Goal: Task Accomplishment & Management: Use online tool/utility

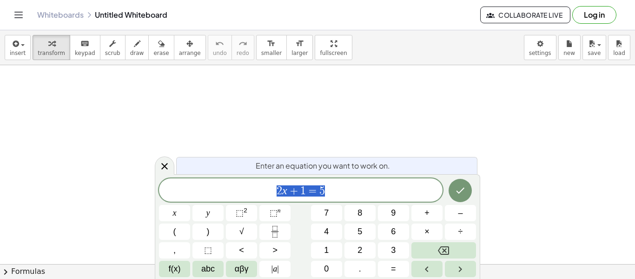
scroll to position [0, 0]
click at [332, 189] on span "2 x + 1 = 5" at bounding box center [301, 190] width 284 height 13
click at [460, 190] on icon "Done" at bounding box center [460, 190] width 11 height 11
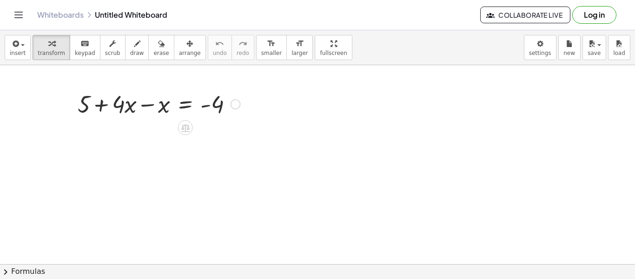
click at [151, 102] on div at bounding box center [159, 103] width 172 height 32
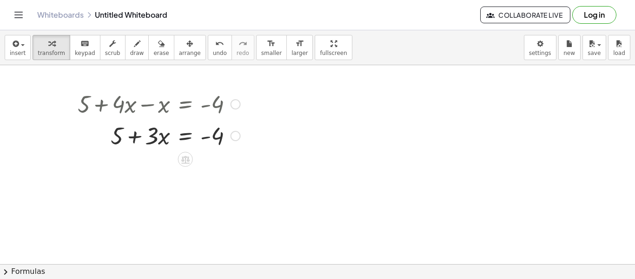
click at [160, 134] on div at bounding box center [159, 135] width 172 height 32
click at [184, 134] on div at bounding box center [159, 135] width 172 height 32
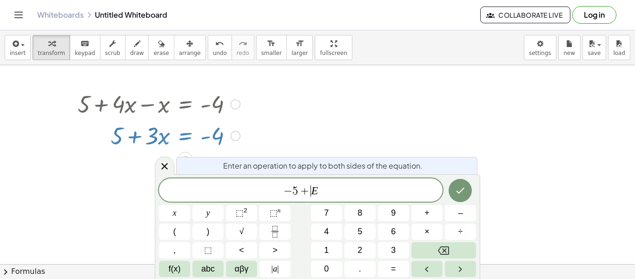
scroll to position [0, 0]
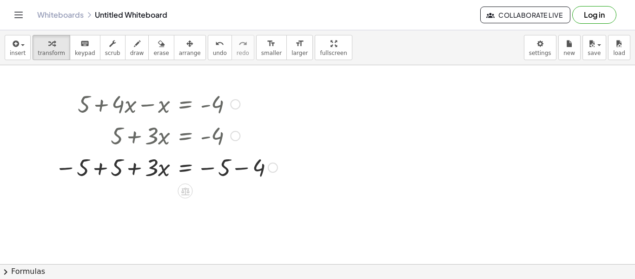
click at [75, 166] on div at bounding box center [166, 167] width 232 height 32
drag, startPoint x: 67, startPoint y: 169, endPoint x: 111, endPoint y: 170, distance: 44.2
click at [111, 170] on div at bounding box center [166, 167] width 232 height 32
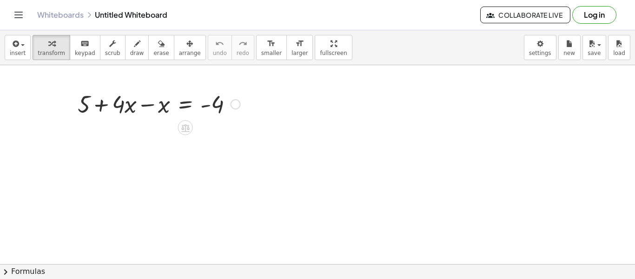
click at [148, 106] on div at bounding box center [159, 103] width 172 height 32
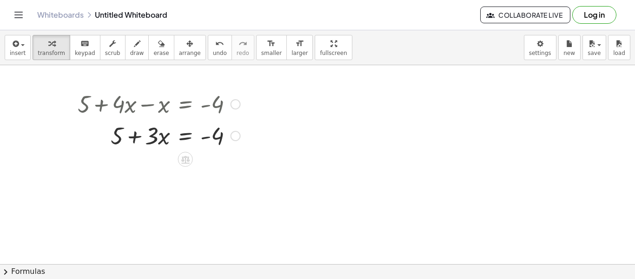
click at [192, 135] on div at bounding box center [159, 135] width 172 height 32
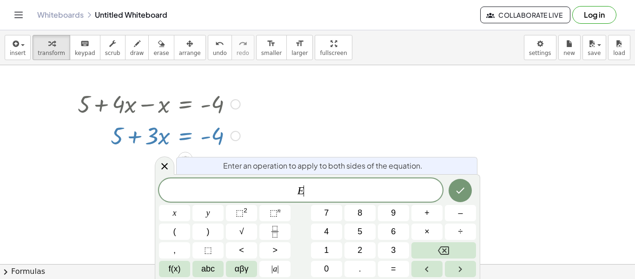
scroll to position [6, 0]
click at [192, 135] on div at bounding box center [159, 135] width 172 height 32
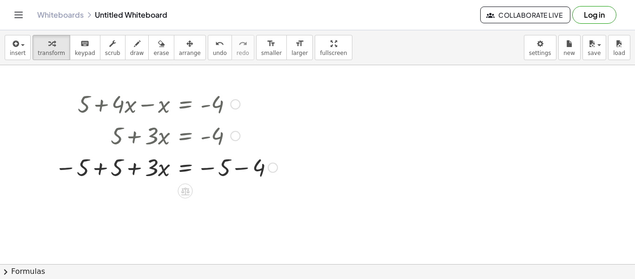
click at [102, 170] on div at bounding box center [166, 167] width 232 height 32
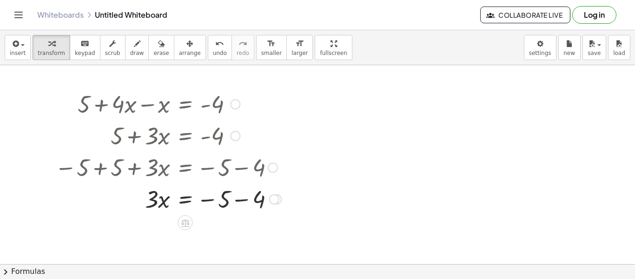
click at [238, 201] on div at bounding box center [168, 198] width 236 height 32
click at [187, 230] on div at bounding box center [168, 230] width 236 height 32
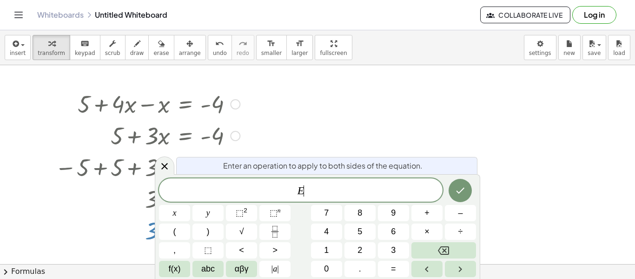
click at [187, 230] on button "(" at bounding box center [174, 231] width 31 height 16
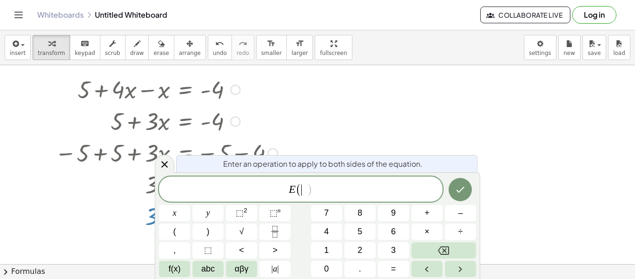
scroll to position [15, 0]
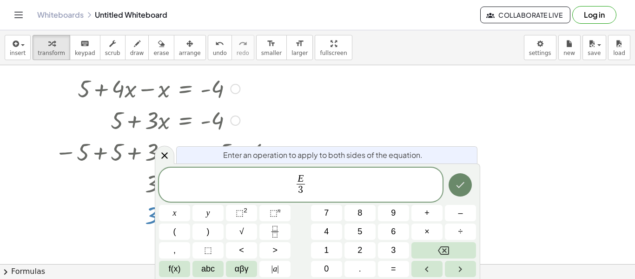
click at [461, 193] on button "Done" at bounding box center [460, 184] width 23 height 23
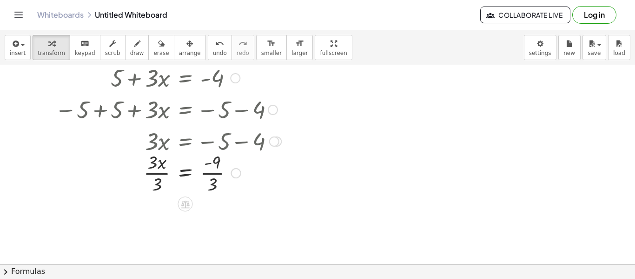
scroll to position [54, 0]
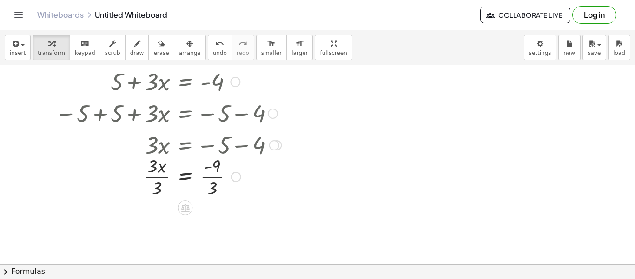
click at [152, 173] on div at bounding box center [168, 176] width 236 height 47
click at [154, 174] on div at bounding box center [168, 176] width 236 height 47
click at [208, 219] on div at bounding box center [168, 222] width 236 height 47
click at [335, 161] on div at bounding box center [317, 209] width 635 height 397
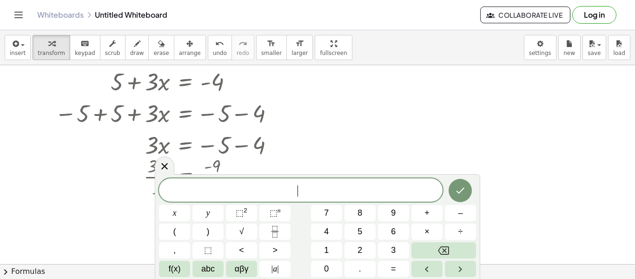
click at [335, 161] on div at bounding box center [317, 209] width 635 height 397
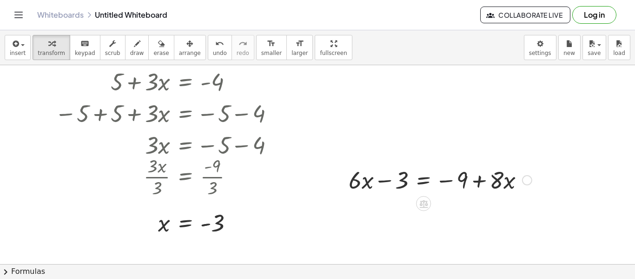
click at [440, 172] on div at bounding box center [440, 179] width 193 height 32
click at [424, 174] on div at bounding box center [440, 179] width 193 height 32
click at [0, 0] on div "x y ⬚ 2 ⬚ n 7 8 9 + – ( ) √ 4 5 6 × ÷ , ⬚ < > 1 2 3 f(x) abc αβγ | a | 0 . =" at bounding box center [0, 0] width 0 height 0
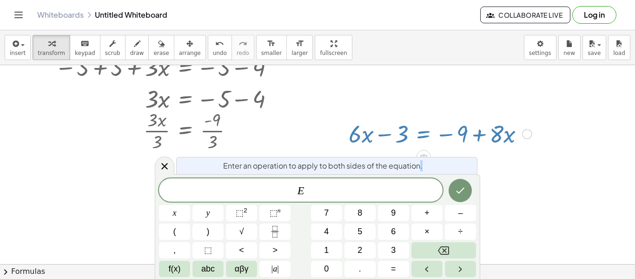
scroll to position [100, 0]
click at [378, 184] on span "E" at bounding box center [301, 190] width 284 height 13
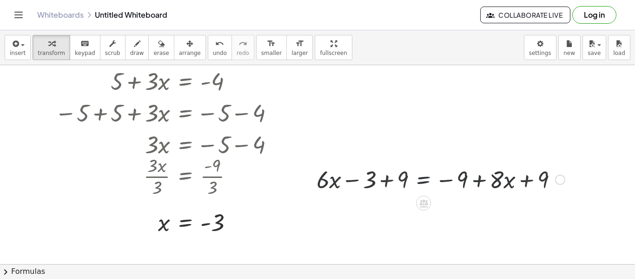
scroll to position [54, 0]
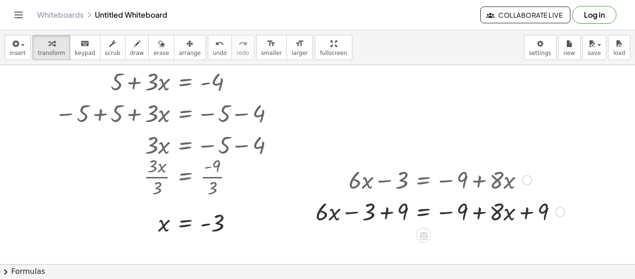
click at [389, 216] on div at bounding box center [440, 211] width 259 height 32
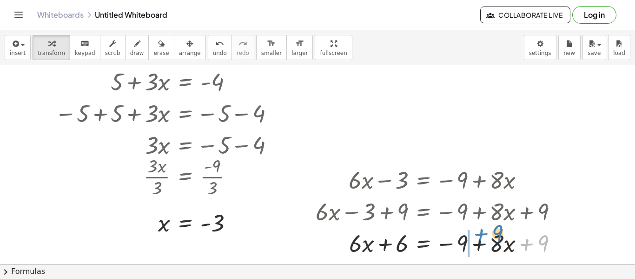
drag, startPoint x: 530, startPoint y: 242, endPoint x: 483, endPoint y: 232, distance: 47.6
click at [483, 232] on div at bounding box center [440, 242] width 259 height 32
click at [483, 246] on div at bounding box center [440, 242] width 259 height 32
click at [426, 242] on div at bounding box center [440, 242] width 259 height 32
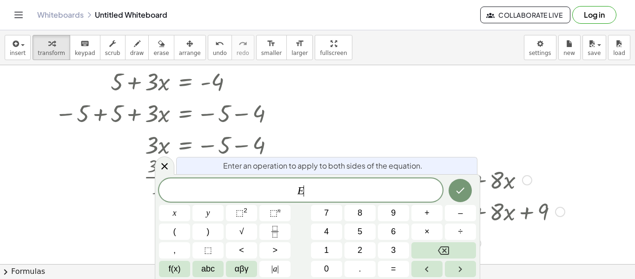
click at [426, 242] on button "Backspace" at bounding box center [444, 250] width 65 height 16
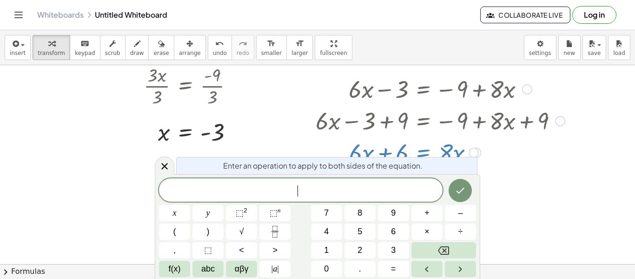
scroll to position [145, 0]
click at [624, 218] on div at bounding box center [317, 118] width 635 height 397
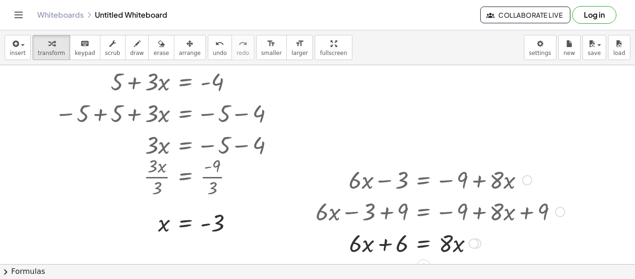
click at [426, 242] on div at bounding box center [440, 242] width 259 height 32
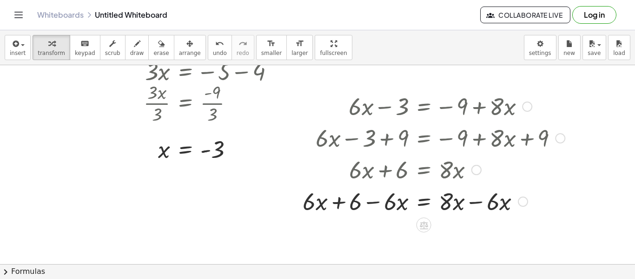
scroll to position [139, 0]
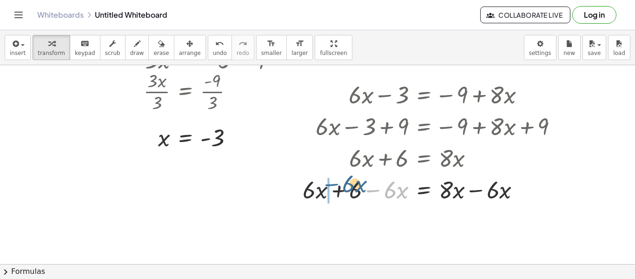
drag, startPoint x: 379, startPoint y: 195, endPoint x: 339, endPoint y: 191, distance: 41.2
click at [339, 191] on div at bounding box center [434, 189] width 272 height 32
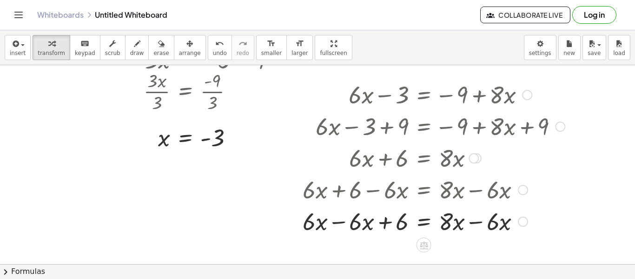
click at [339, 223] on div at bounding box center [434, 221] width 272 height 32
click at [476, 223] on div at bounding box center [434, 221] width 272 height 32
click at [478, 224] on div at bounding box center [475, 221] width 10 height 10
click at [479, 223] on div at bounding box center [475, 221] width 10 height 10
click at [424, 226] on div at bounding box center [434, 221] width 272 height 32
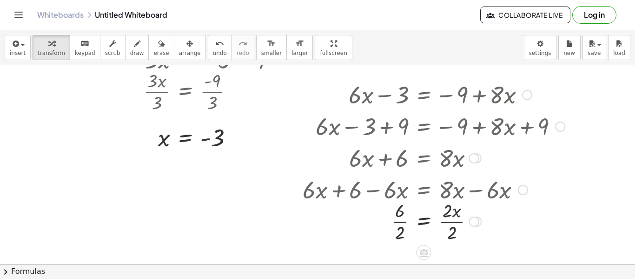
click at [443, 215] on div at bounding box center [434, 220] width 272 height 47
click at [446, 215] on div at bounding box center [434, 220] width 272 height 47
drag, startPoint x: 446, startPoint y: 215, endPoint x: 448, endPoint y: 225, distance: 9.9
click at [398, 218] on div at bounding box center [434, 220] width 272 height 47
click at [589, 92] on div at bounding box center [317, 124] width 635 height 397
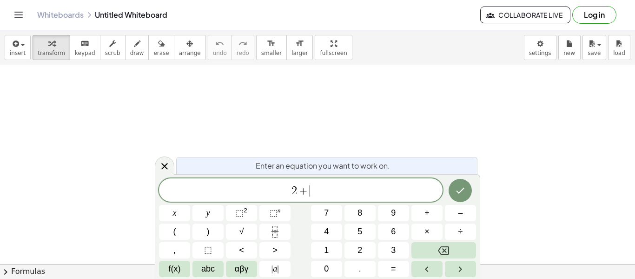
scroll to position [2, 0]
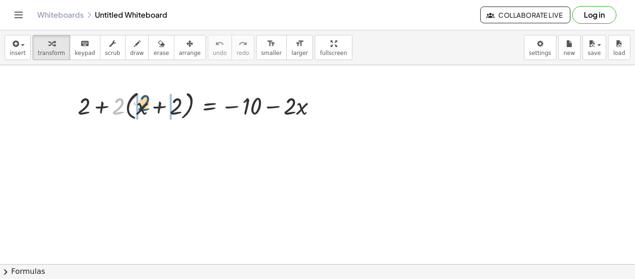
drag, startPoint x: 115, startPoint y: 109, endPoint x: 140, endPoint y: 105, distance: 25.4
click at [140, 105] on div at bounding box center [201, 104] width 256 height 35
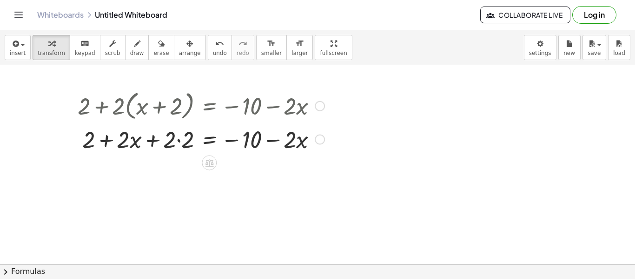
click at [136, 137] on div at bounding box center [201, 139] width 256 height 32
click at [115, 140] on div at bounding box center [201, 139] width 256 height 32
click at [158, 46] on icon "button" at bounding box center [161, 43] width 7 height 11
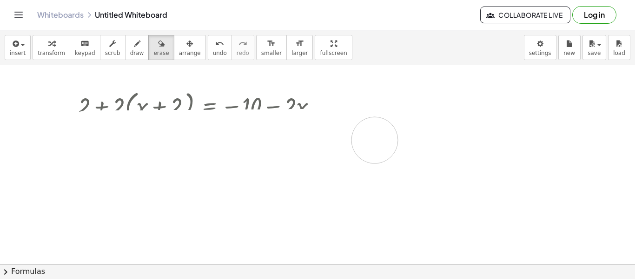
drag, startPoint x: 87, startPoint y: 133, endPoint x: 374, endPoint y: 140, distance: 287.0
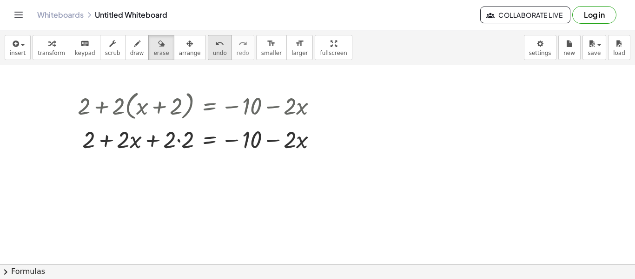
click at [211, 59] on button "undo undo" at bounding box center [220, 47] width 24 height 25
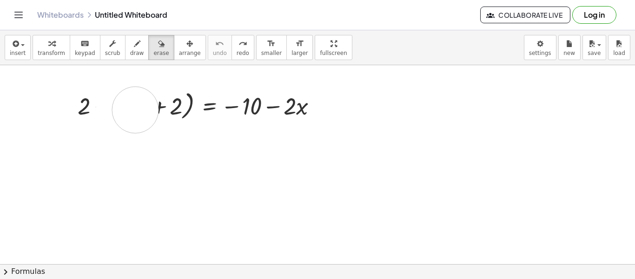
drag, startPoint x: 118, startPoint y: 113, endPoint x: 134, endPoint y: 110, distance: 16.7
click at [24, 50] on button "insert" at bounding box center [18, 47] width 26 height 25
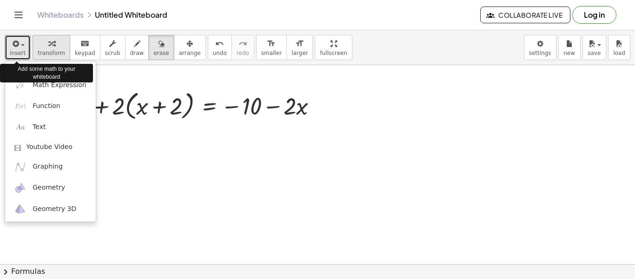
click at [48, 48] on icon "button" at bounding box center [51, 43] width 7 height 11
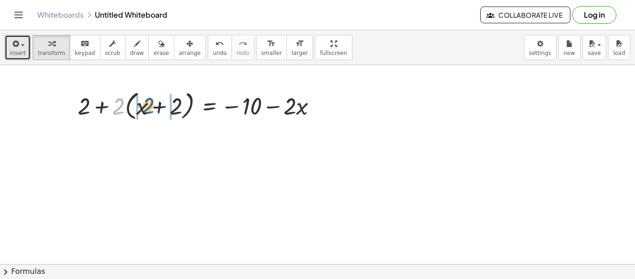
drag, startPoint x: 113, startPoint y: 106, endPoint x: 140, endPoint y: 104, distance: 27.0
click at [140, 104] on div at bounding box center [201, 104] width 256 height 35
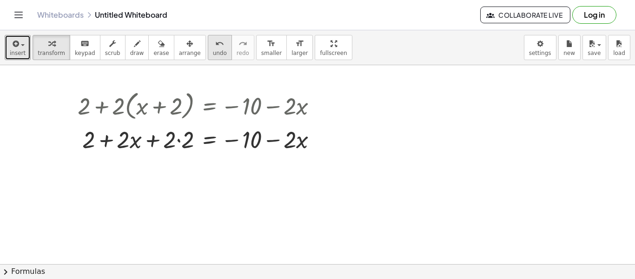
click at [215, 45] on icon "undo" at bounding box center [219, 43] width 9 height 11
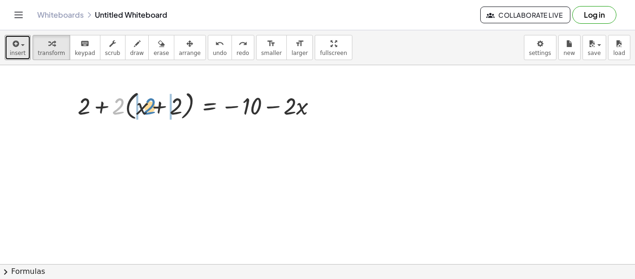
drag, startPoint x: 124, startPoint y: 103, endPoint x: 155, endPoint y: 103, distance: 31.2
click at [155, 103] on div at bounding box center [201, 104] width 256 height 35
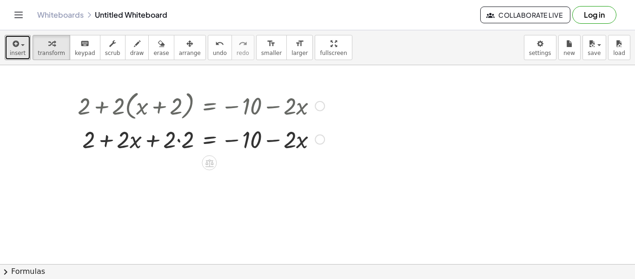
click at [176, 141] on div at bounding box center [201, 139] width 256 height 32
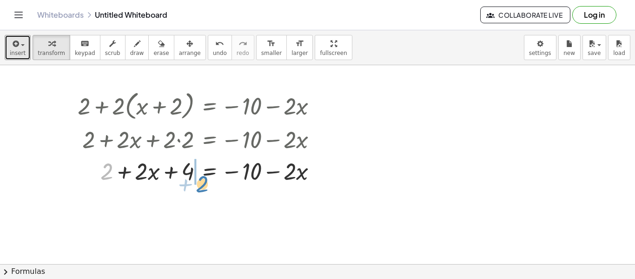
drag, startPoint x: 104, startPoint y: 174, endPoint x: 200, endPoint y: 187, distance: 96.6
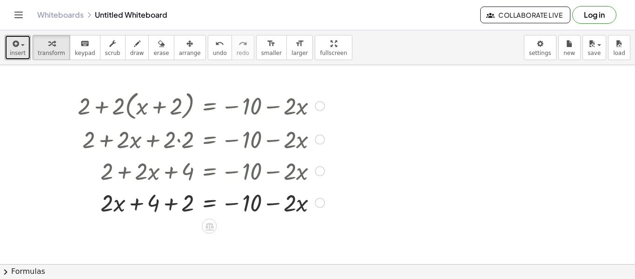
click at [169, 200] on div at bounding box center [201, 202] width 256 height 32
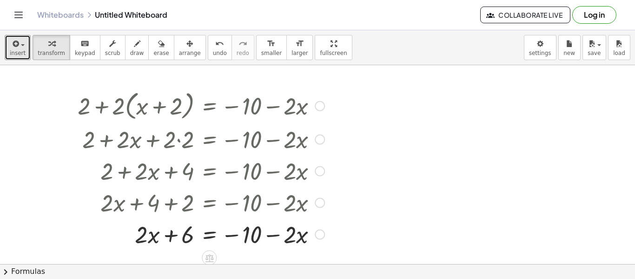
click at [206, 236] on div at bounding box center [201, 234] width 256 height 32
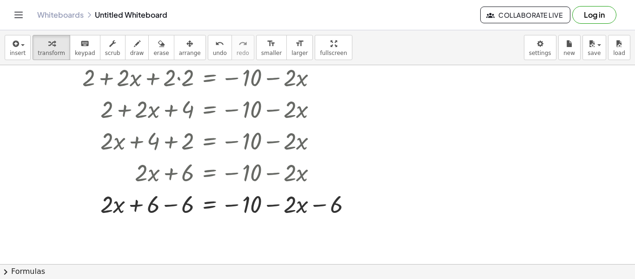
scroll to position [60, 0]
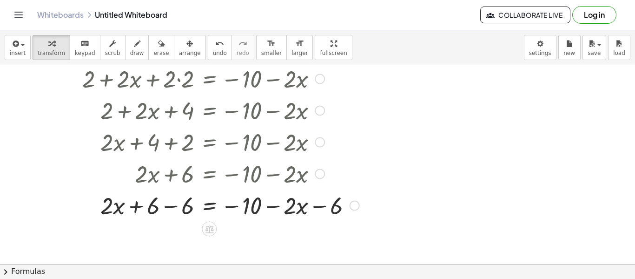
click at [171, 208] on div at bounding box center [218, 205] width 291 height 32
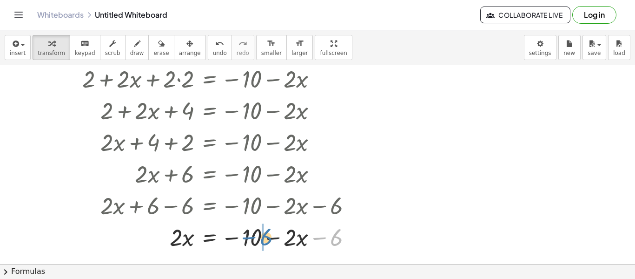
drag, startPoint x: 335, startPoint y: 240, endPoint x: 266, endPoint y: 241, distance: 69.8
click at [266, 241] on div at bounding box center [218, 236] width 291 height 32
click at [275, 240] on div at bounding box center [218, 236] width 291 height 32
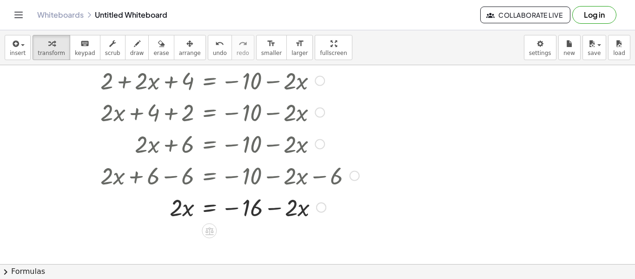
scroll to position [94, 0]
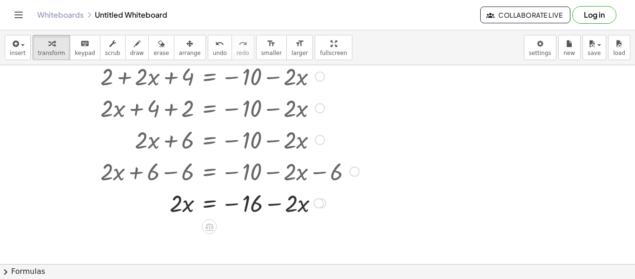
click at [206, 204] on div at bounding box center [218, 202] width 291 height 32
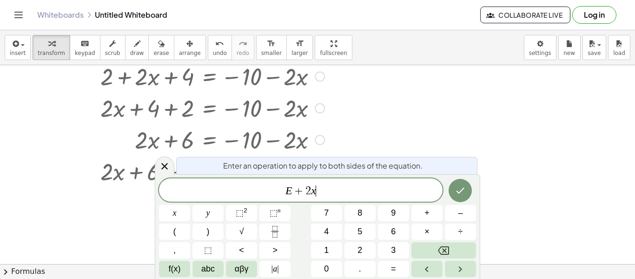
scroll to position [6, 0]
click at [466, 198] on button "Done" at bounding box center [460, 190] width 23 height 23
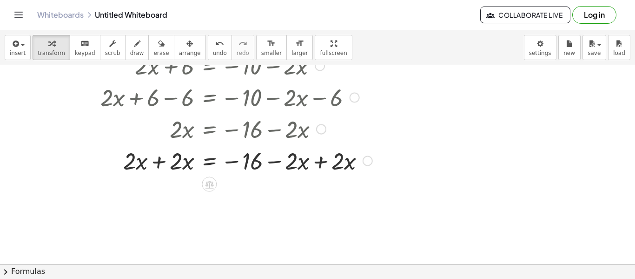
scroll to position [172, 0]
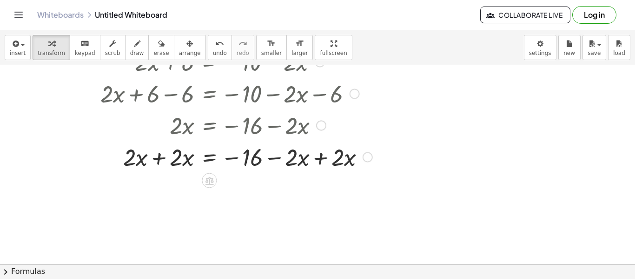
click at [322, 161] on div at bounding box center [225, 156] width 304 height 32
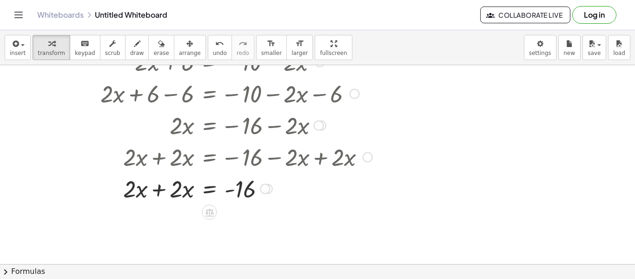
click at [160, 187] on div at bounding box center [225, 188] width 304 height 32
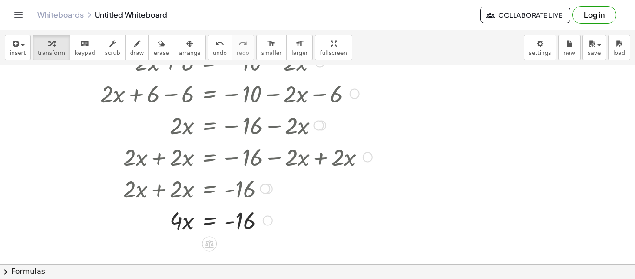
click at [206, 225] on div at bounding box center [225, 220] width 304 height 32
click at [187, 220] on div at bounding box center [225, 219] width 304 height 47
click at [239, 220] on div at bounding box center [225, 219] width 304 height 47
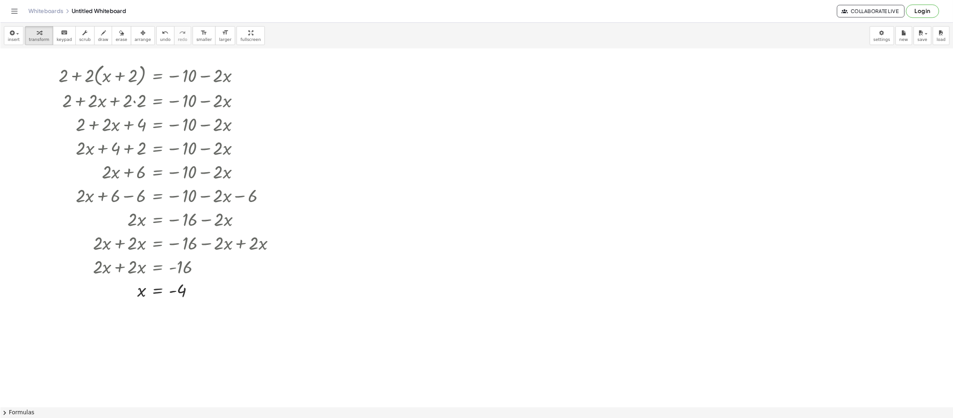
scroll to position [5, 0]
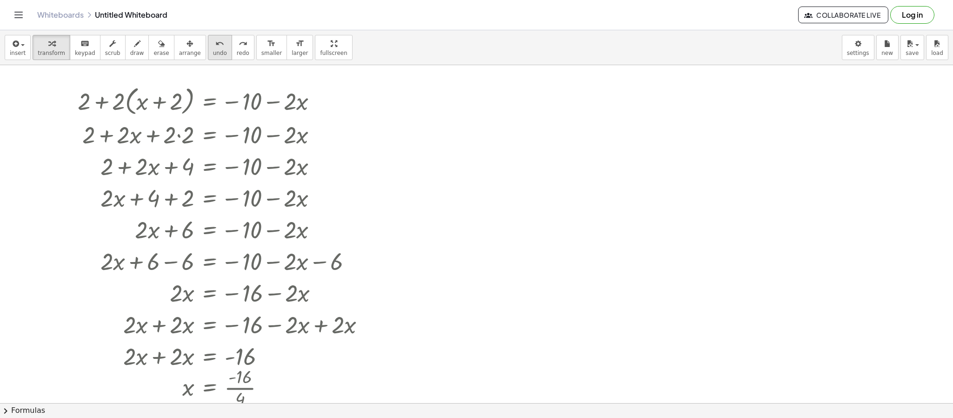
click at [213, 55] on span "undo" at bounding box center [220, 53] width 14 height 7
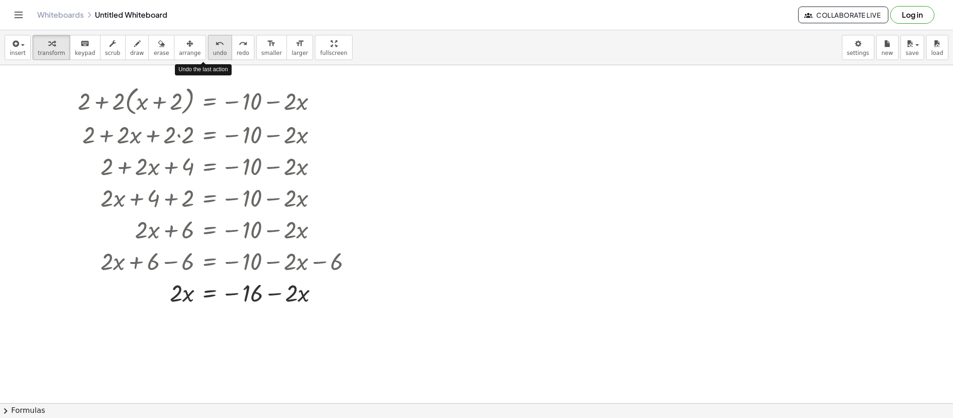
click at [213, 55] on span "undo" at bounding box center [220, 53] width 14 height 7
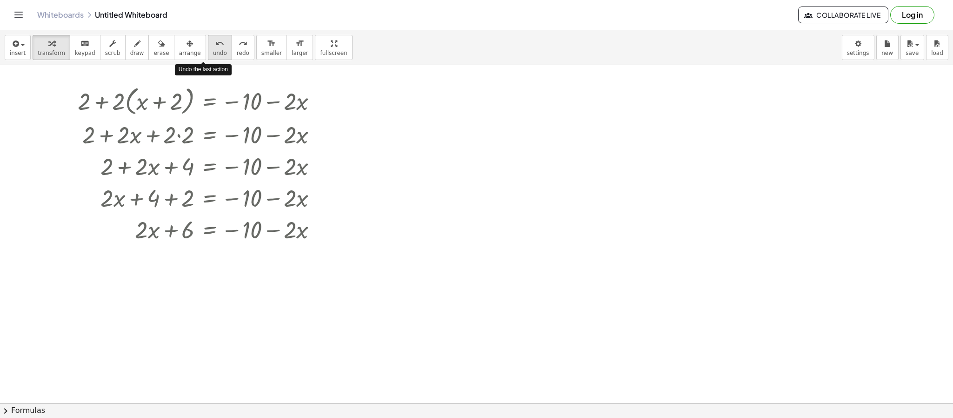
click at [213, 55] on span "undo" at bounding box center [220, 53] width 14 height 7
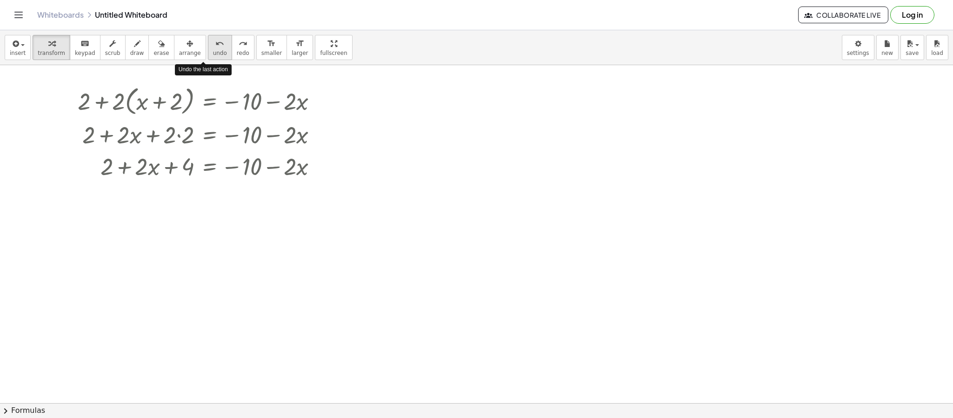
click at [213, 55] on span "undo" at bounding box center [220, 53] width 14 height 7
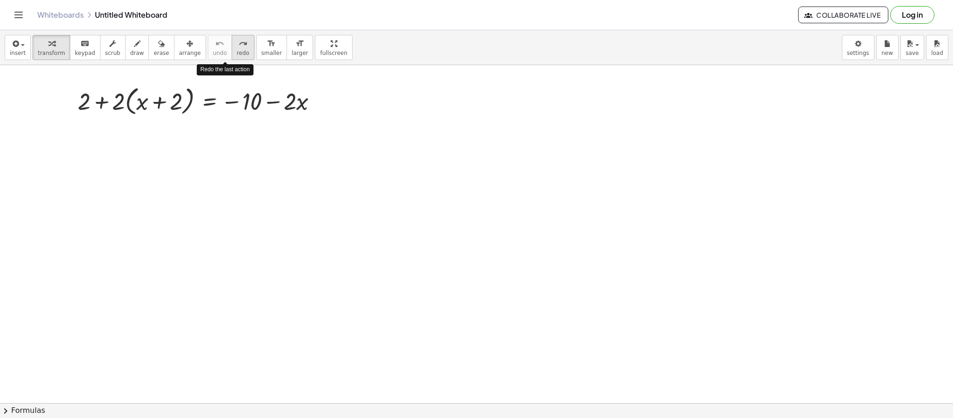
click at [239, 48] on icon "redo" at bounding box center [243, 43] width 9 height 11
click at [232, 50] on button "redo redo" at bounding box center [243, 47] width 23 height 25
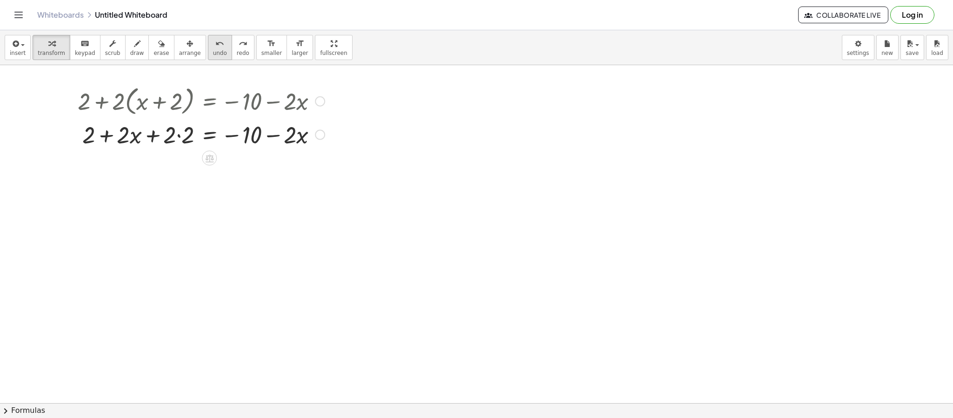
click at [215, 48] on icon "undo" at bounding box center [219, 43] width 9 height 11
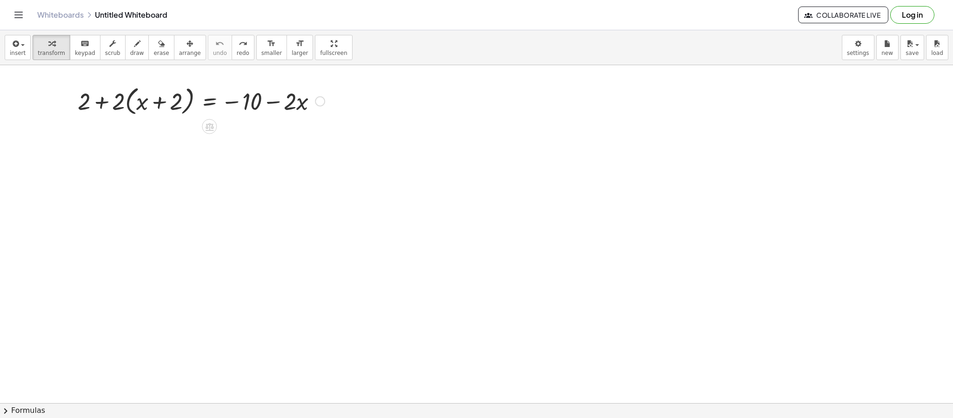
click at [130, 102] on div at bounding box center [201, 100] width 256 height 35
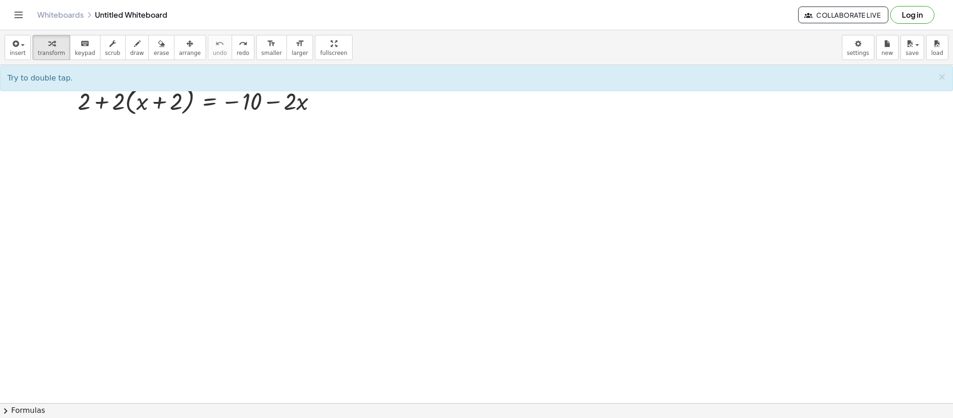
click at [104, 188] on div at bounding box center [476, 397] width 953 height 675
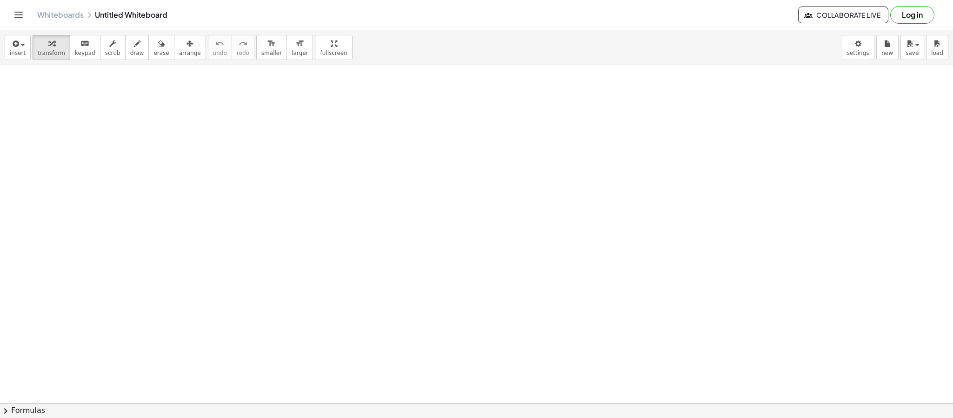
drag, startPoint x: 583, startPoint y: 259, endPoint x: 609, endPoint y: 260, distance: 26.0
click at [609, 260] on div at bounding box center [583, 258] width 198 height 35
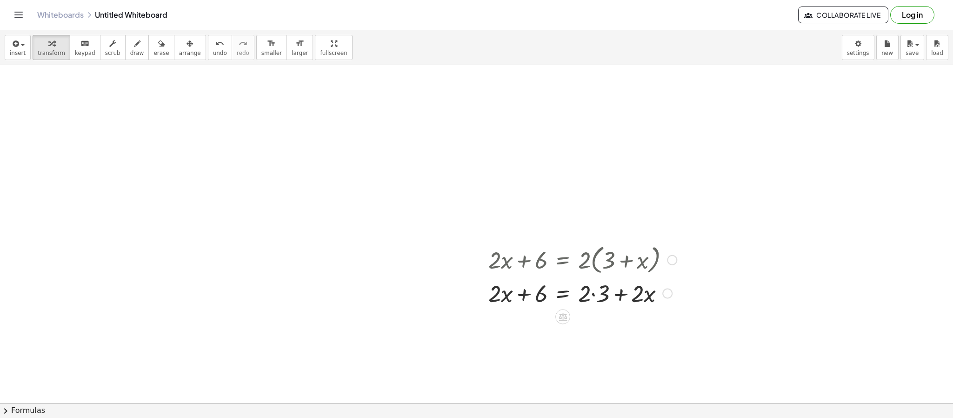
click at [592, 290] on div at bounding box center [583, 293] width 198 height 32
drag, startPoint x: 622, startPoint y: 330, endPoint x: 581, endPoint y: 326, distance: 41.5
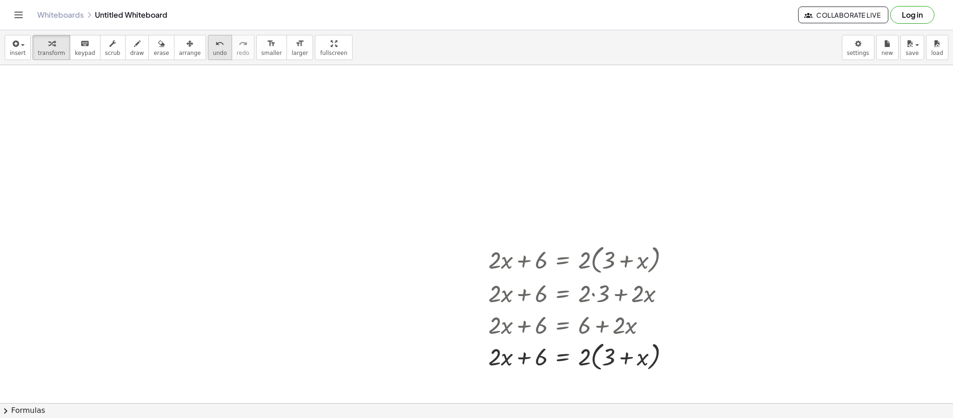
click at [213, 47] on div "undo" at bounding box center [220, 43] width 14 height 11
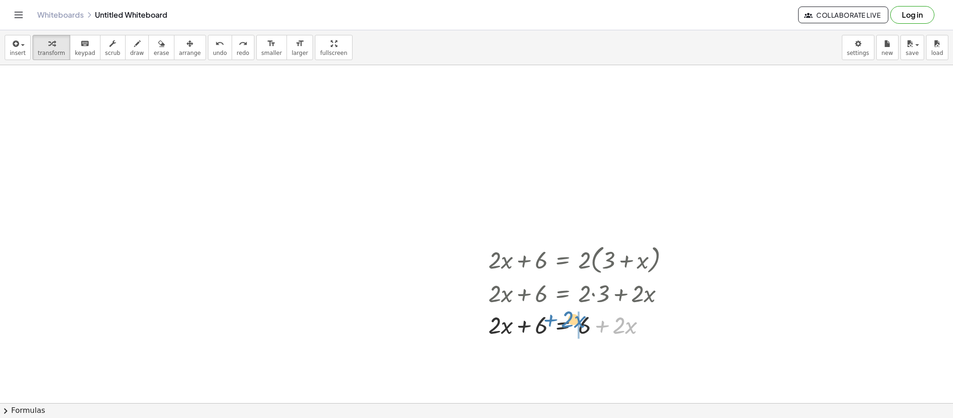
drag, startPoint x: 609, startPoint y: 326, endPoint x: 558, endPoint y: 320, distance: 51.4
click at [558, 320] on div at bounding box center [583, 324] width 198 height 32
click at [558, 350] on div at bounding box center [583, 356] width 198 height 32
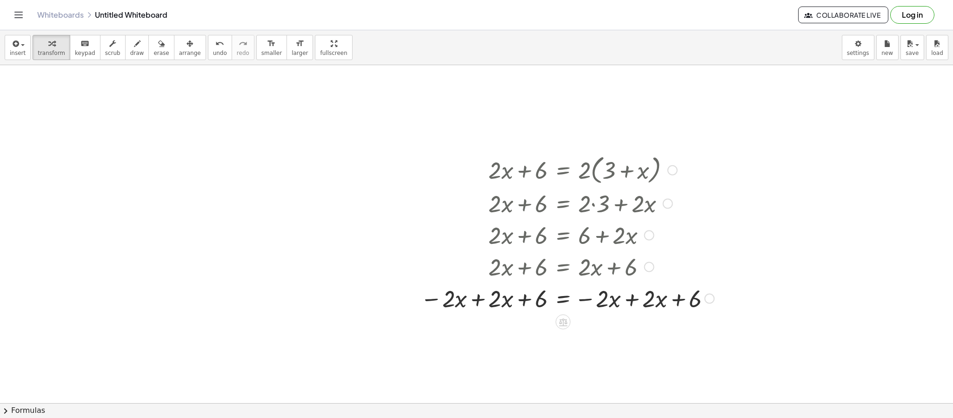
scroll to position [202, 0]
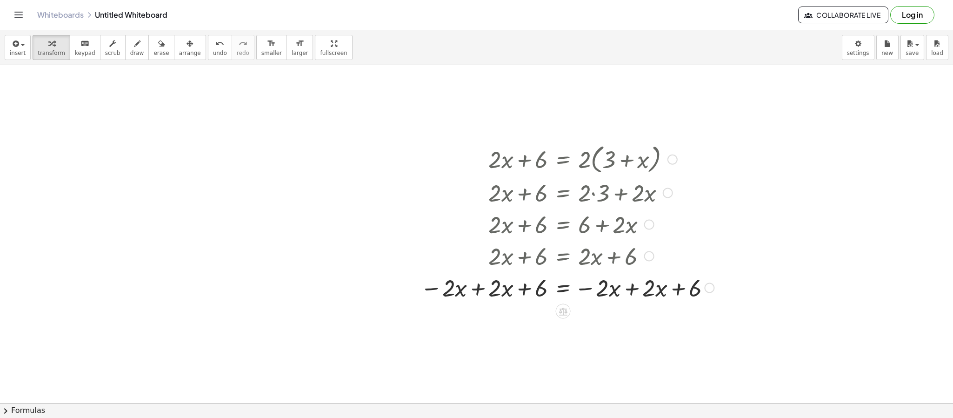
click at [471, 285] on div at bounding box center [567, 287] width 303 height 32
click at [626, 320] on div at bounding box center [569, 319] width 307 height 32
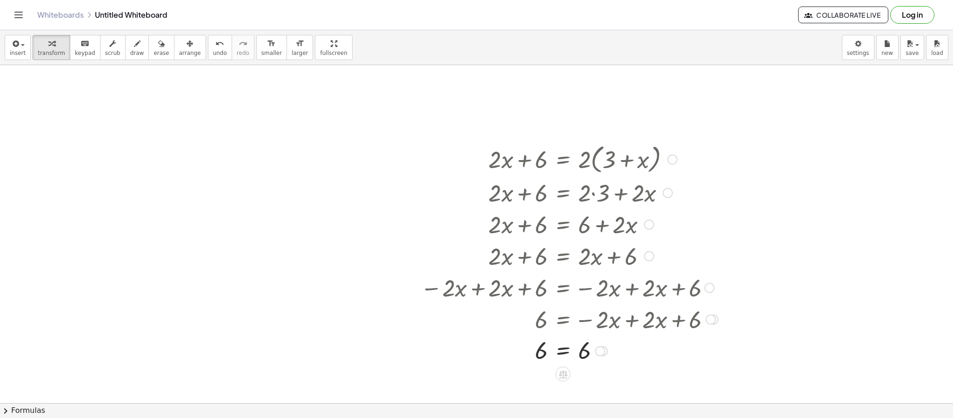
click at [554, 354] on div at bounding box center [569, 350] width 307 height 31
click at [519, 387] on div at bounding box center [569, 382] width 307 height 32
click at [596, 386] on div at bounding box center [569, 382] width 307 height 32
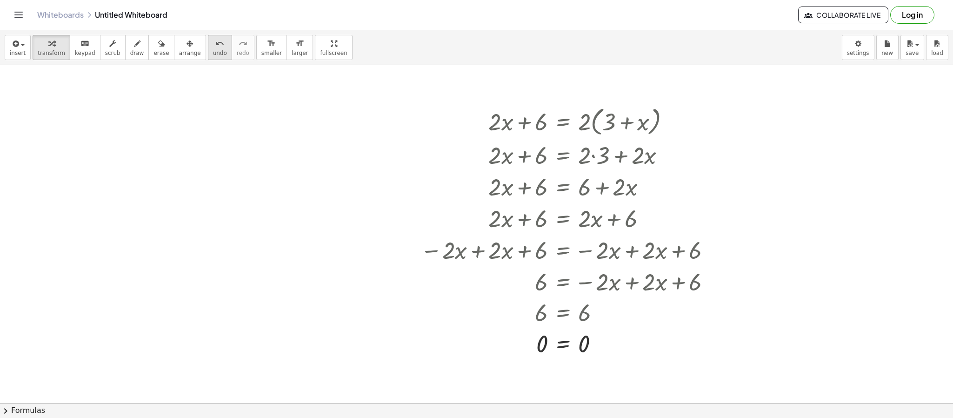
click at [213, 44] on div "undo" at bounding box center [220, 43] width 14 height 11
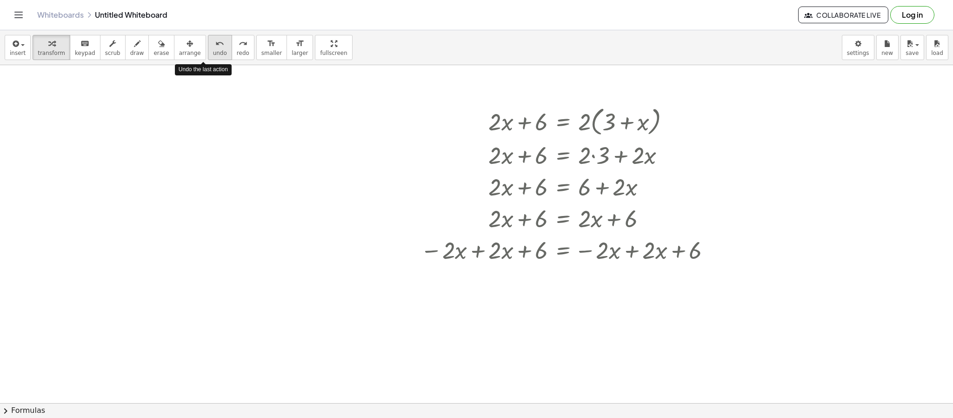
click at [213, 44] on div "undo" at bounding box center [220, 43] width 14 height 11
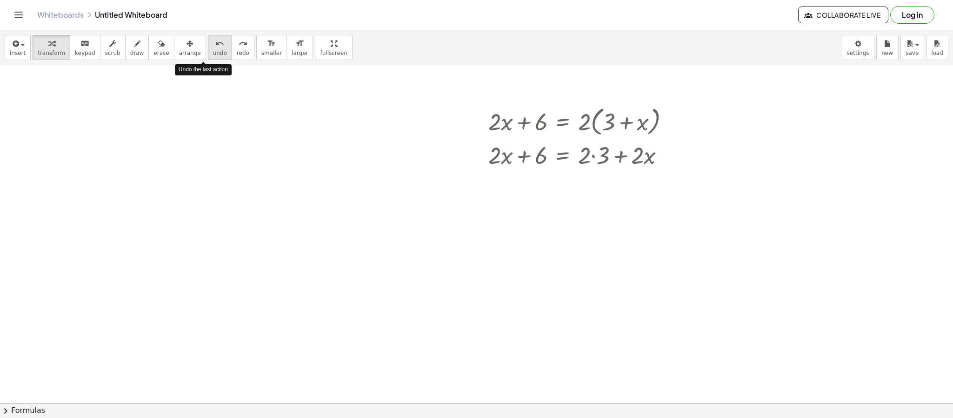
click at [213, 44] on div "undo" at bounding box center [220, 43] width 14 height 11
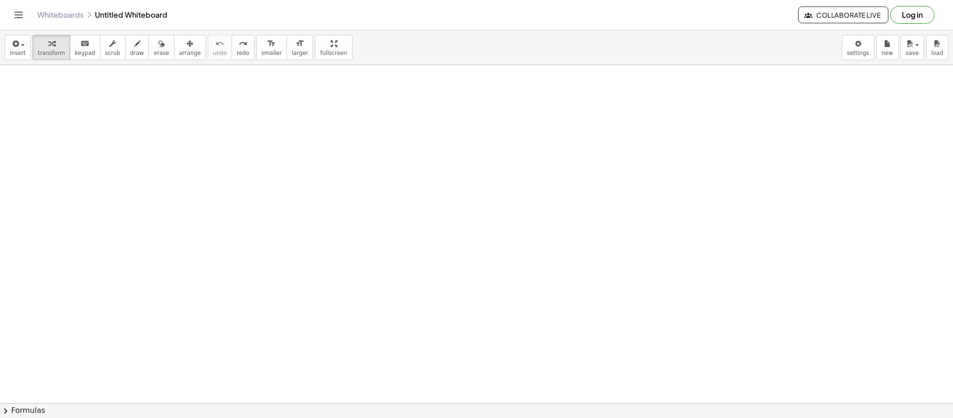
click at [491, 218] on div at bounding box center [476, 192] width 953 height 735
click at [609, 228] on div at bounding box center [599, 237] width 198 height 35
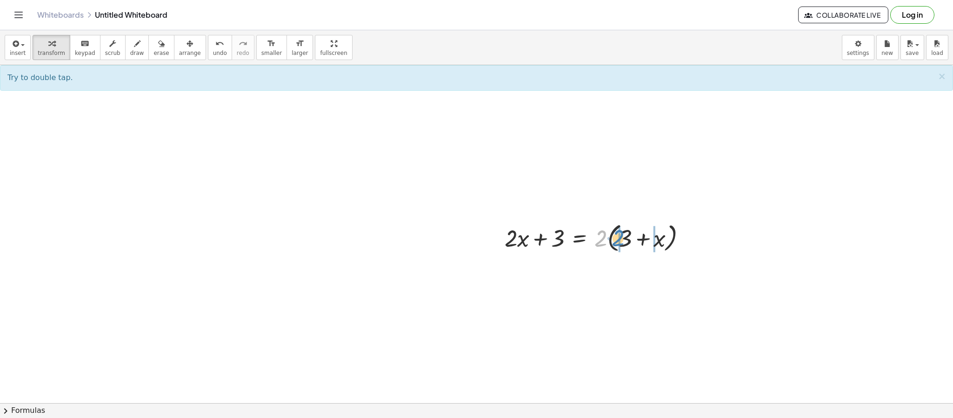
drag, startPoint x: 605, startPoint y: 239, endPoint x: 622, endPoint y: 239, distance: 16.7
click at [622, 239] on div at bounding box center [599, 237] width 198 height 35
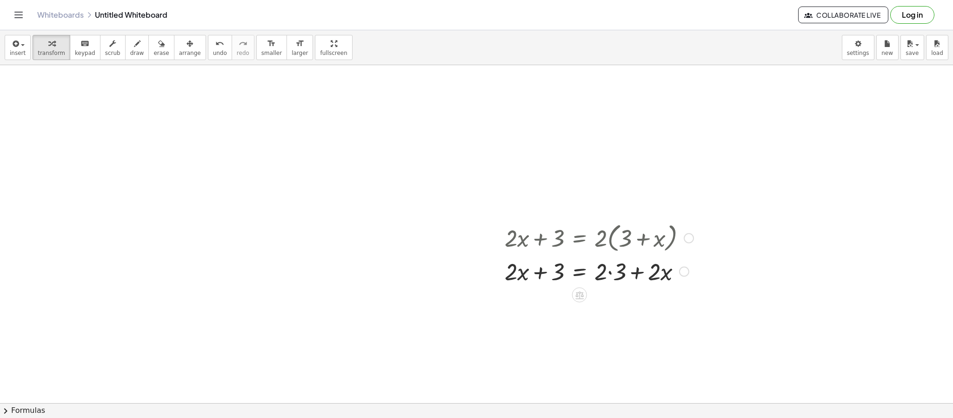
click at [611, 275] on div at bounding box center [599, 271] width 198 height 32
click at [582, 310] on div at bounding box center [599, 302] width 198 height 32
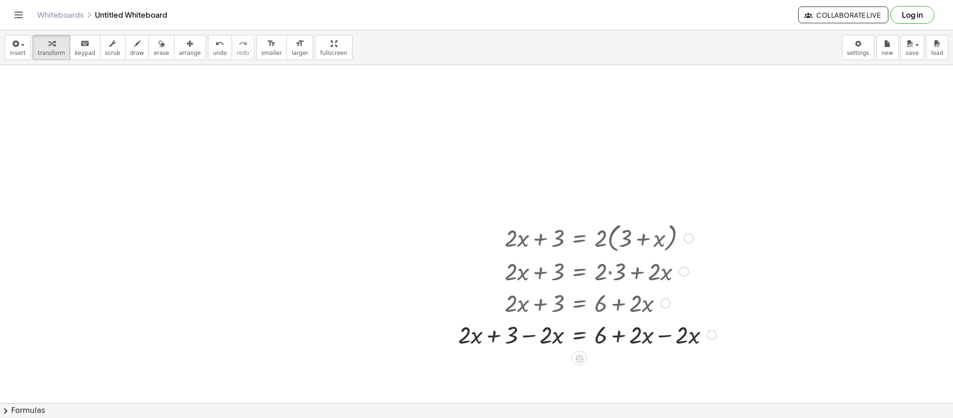
click at [663, 336] on div at bounding box center [587, 334] width 268 height 32
drag, startPoint x: 529, startPoint y: 367, endPoint x: 484, endPoint y: 370, distance: 45.2
click at [494, 364] on div at bounding box center [587, 366] width 268 height 32
click at [208, 49] on button "undo undo" at bounding box center [220, 47] width 24 height 25
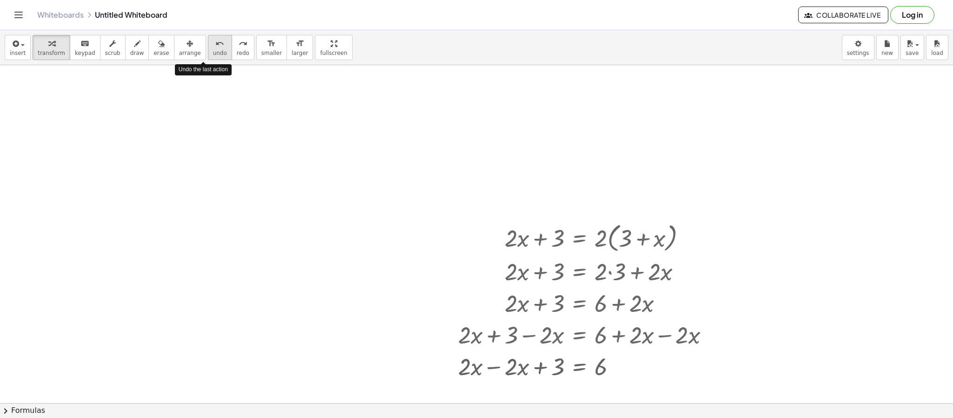
click at [208, 49] on button "undo undo" at bounding box center [220, 47] width 24 height 25
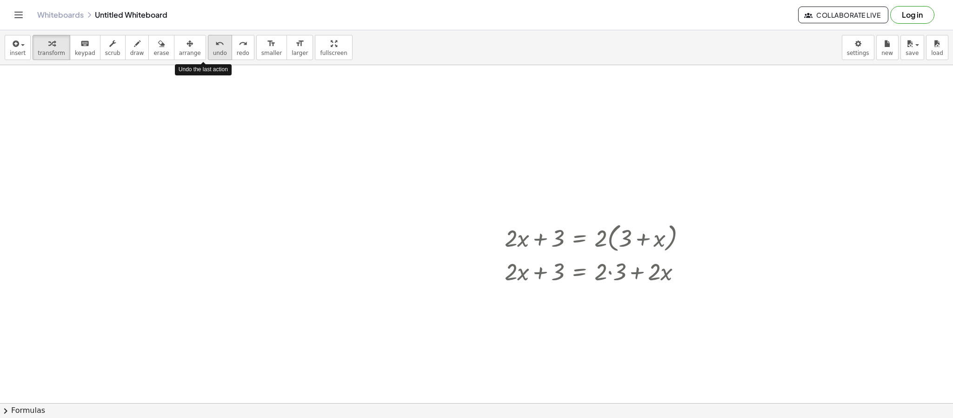
click at [208, 49] on button "undo undo" at bounding box center [220, 47] width 24 height 25
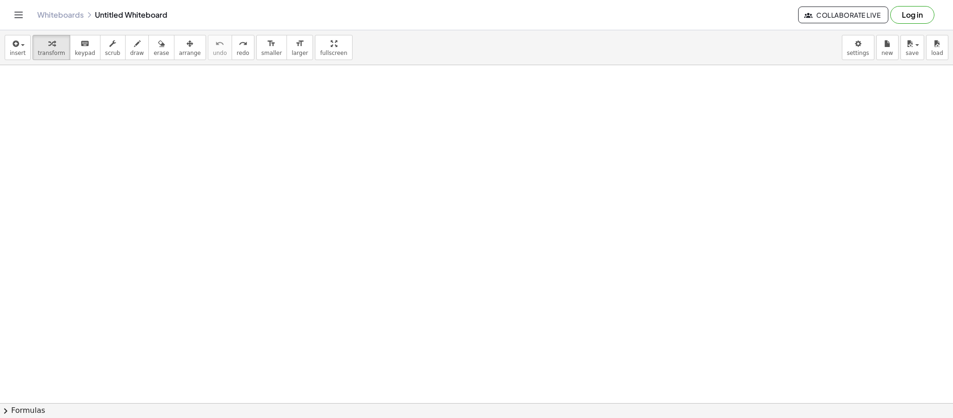
click at [350, 168] on div at bounding box center [476, 192] width 953 height 735
click at [467, 189] on div at bounding box center [458, 186] width 198 height 35
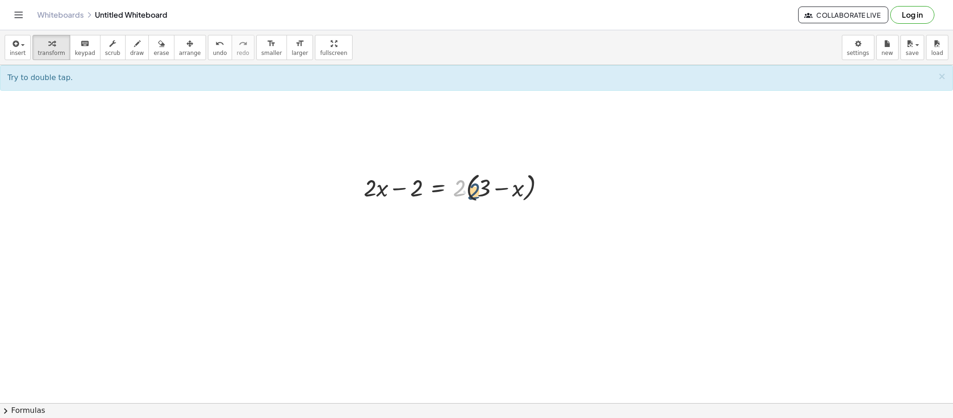
drag, startPoint x: 464, startPoint y: 185, endPoint x: 479, endPoint y: 188, distance: 15.2
click at [479, 188] on div at bounding box center [458, 186] width 198 height 35
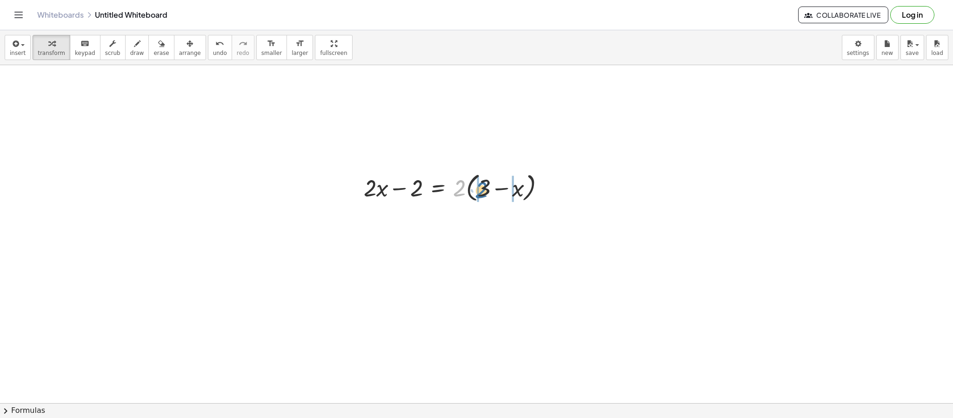
drag, startPoint x: 461, startPoint y: 193, endPoint x: 483, endPoint y: 195, distance: 22.0
click at [483, 195] on div at bounding box center [458, 186] width 198 height 35
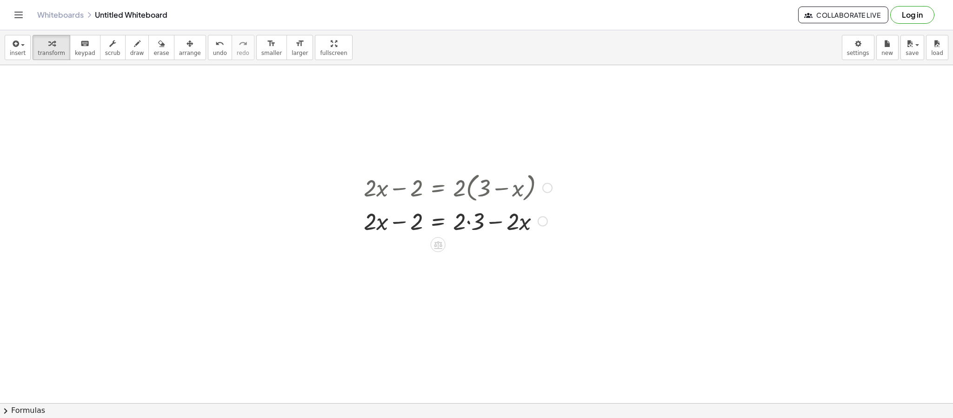
click at [467, 227] on div at bounding box center [458, 221] width 198 height 32
click at [439, 258] on div at bounding box center [458, 252] width 198 height 32
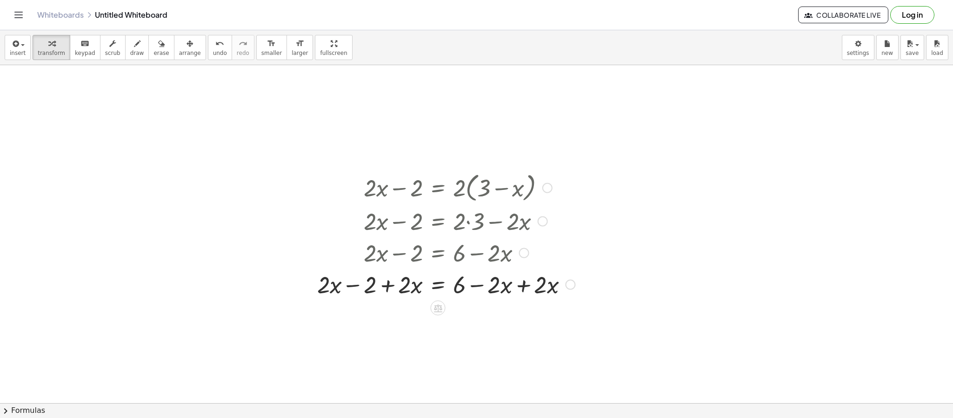
click at [524, 286] on div at bounding box center [446, 284] width 267 height 32
drag, startPoint x: 355, startPoint y: 317, endPoint x: 306, endPoint y: 311, distance: 50.1
click at [306, 311] on div "+ · 2 · x − 2 = · 2 · ( + 3 − x ) + · 2 · x − 2 = + · 2 · 3 − · 2 · x + · 2 · x…" at bounding box center [442, 250] width 279 height 166
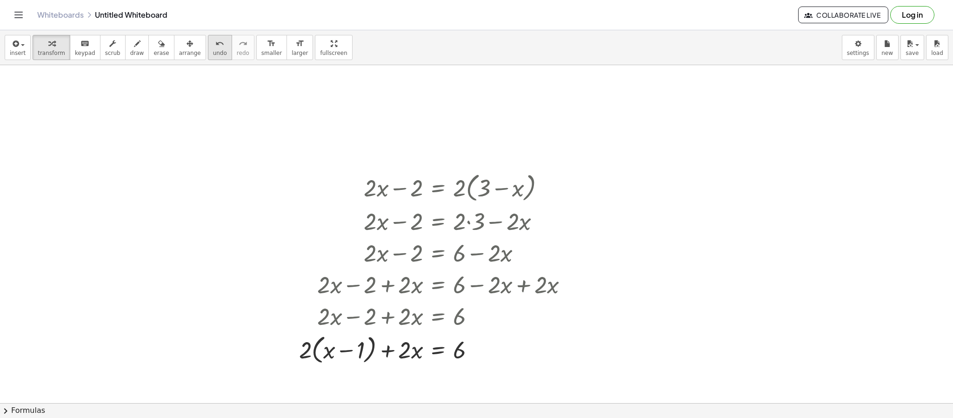
click at [213, 54] on span "undo" at bounding box center [220, 53] width 14 height 7
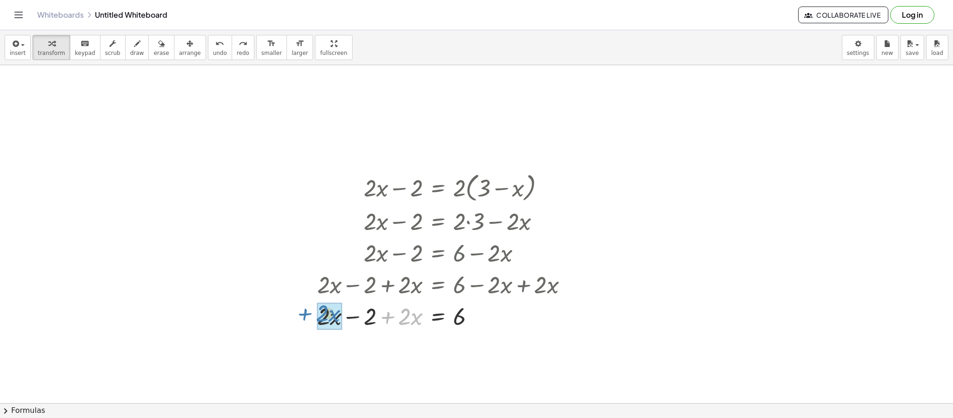
drag, startPoint x: 392, startPoint y: 319, endPoint x: 310, endPoint y: 317, distance: 82.8
click at [310, 317] on div "+ · 2 · x − 2 = · 2 · ( + 3 − x ) + · 2 · x − 2 = + · 2 · 3 − · 2 · x + · 2 · x…" at bounding box center [442, 250] width 279 height 166
click at [437, 344] on div at bounding box center [446, 347] width 267 height 32
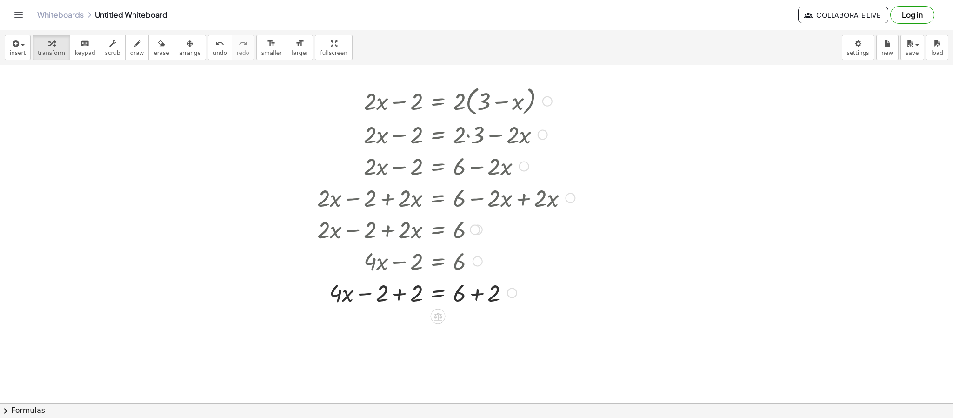
scroll to position [324, 0]
click at [392, 302] on div at bounding box center [446, 295] width 267 height 32
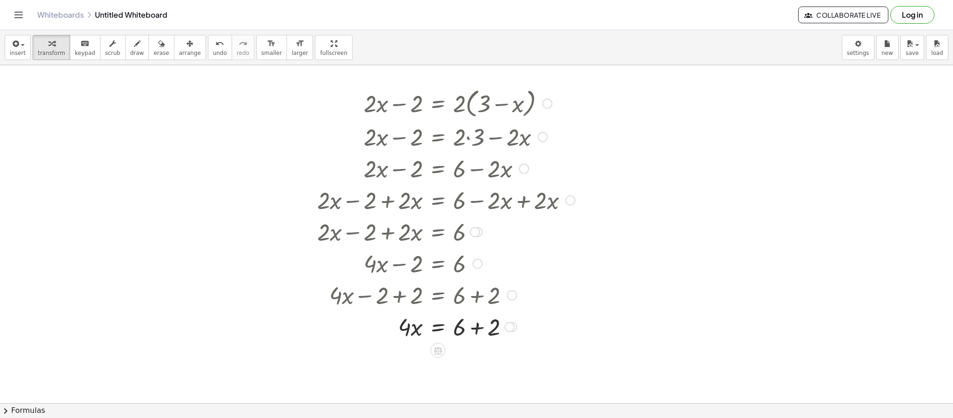
click at [457, 326] on div at bounding box center [446, 326] width 267 height 32
click at [466, 329] on div at bounding box center [446, 326] width 267 height 32
click at [477, 329] on div at bounding box center [446, 326] width 267 height 32
click at [442, 356] on div at bounding box center [446, 358] width 267 height 32
click at [409, 350] on div at bounding box center [446, 357] width 267 height 47
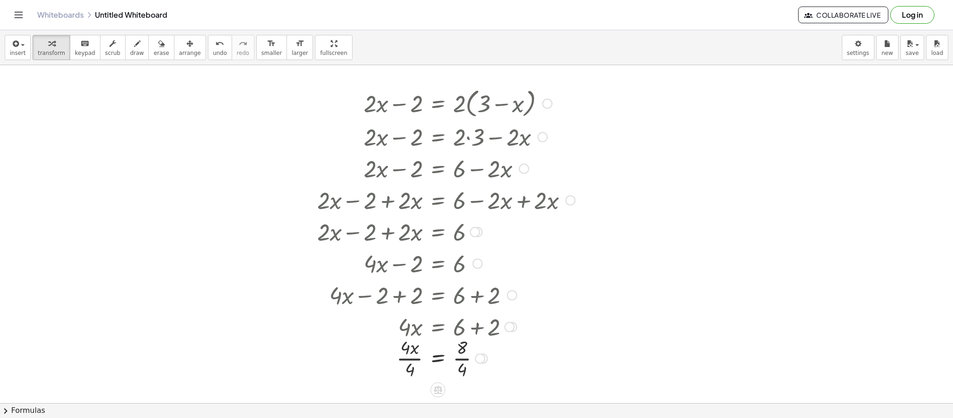
click at [410, 353] on div at bounding box center [446, 357] width 267 height 47
drag, startPoint x: 410, startPoint y: 353, endPoint x: 412, endPoint y: 360, distance: 7.9
click at [412, 360] on div at bounding box center [446, 357] width 267 height 47
drag, startPoint x: 414, startPoint y: 350, endPoint x: 412, endPoint y: 365, distance: 15.1
click at [412, 365] on div at bounding box center [446, 357] width 267 height 47
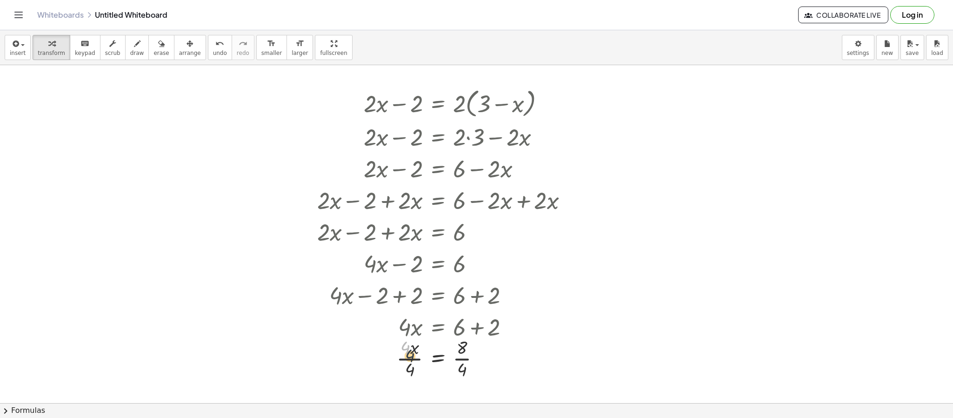
drag, startPoint x: 403, startPoint y: 353, endPoint x: 409, endPoint y: 361, distance: 10.5
click at [408, 360] on div at bounding box center [446, 357] width 267 height 47
drag, startPoint x: 404, startPoint y: 348, endPoint x: 412, endPoint y: 363, distance: 16.9
drag, startPoint x: 459, startPoint y: 351, endPoint x: 460, endPoint y: 364, distance: 13.1
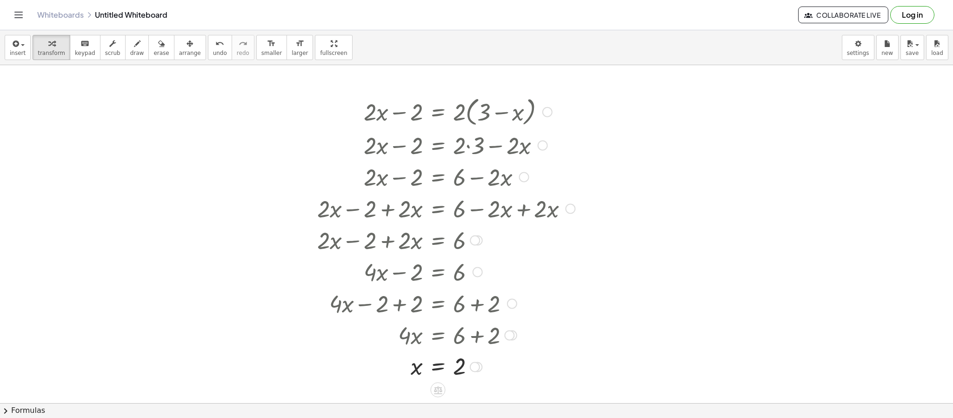
scroll to position [314, 0]
click at [215, 47] on icon "undo" at bounding box center [219, 43] width 9 height 11
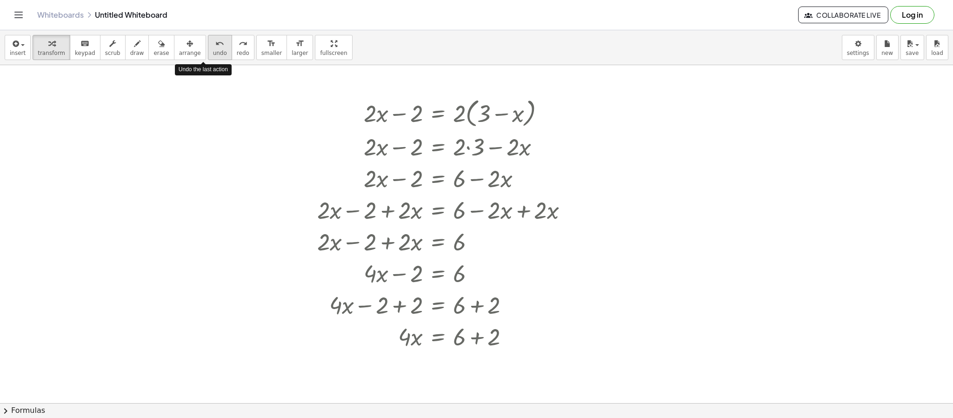
click at [215, 47] on icon "undo" at bounding box center [219, 43] width 9 height 11
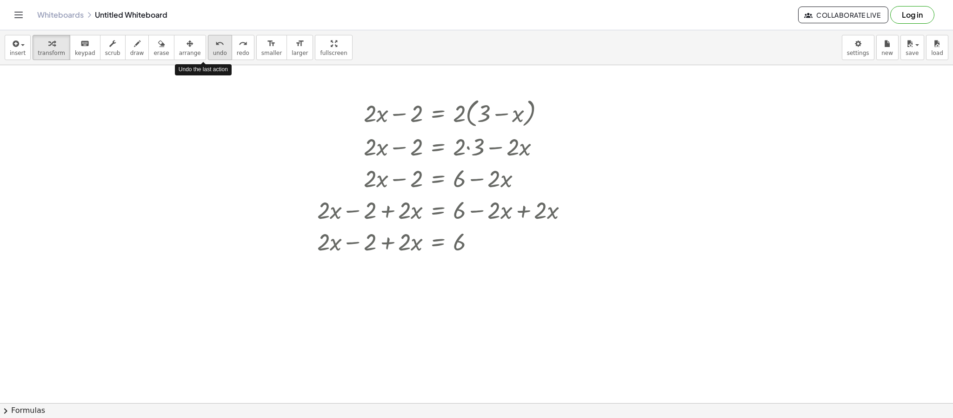
click at [215, 47] on icon "undo" at bounding box center [219, 43] width 9 height 11
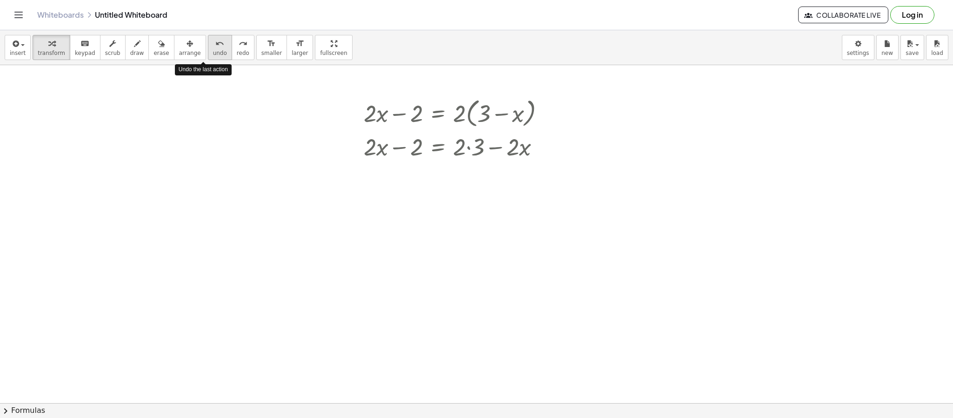
click at [215, 47] on icon "undo" at bounding box center [219, 43] width 9 height 11
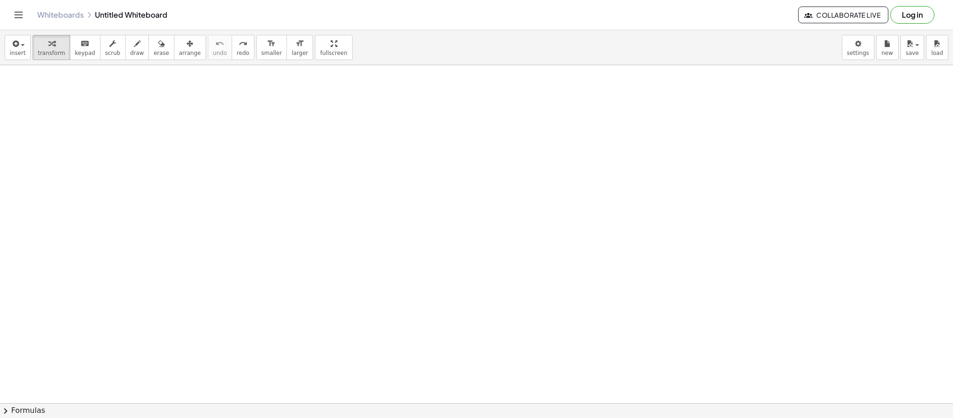
click at [324, 152] on div at bounding box center [476, 256] width 953 height 1011
click at [428, 171] on div at bounding box center [429, 170] width 193 height 35
drag, startPoint x: 340, startPoint y: 174, endPoint x: 366, endPoint y: 175, distance: 25.6
click at [366, 175] on div at bounding box center [429, 170] width 193 height 35
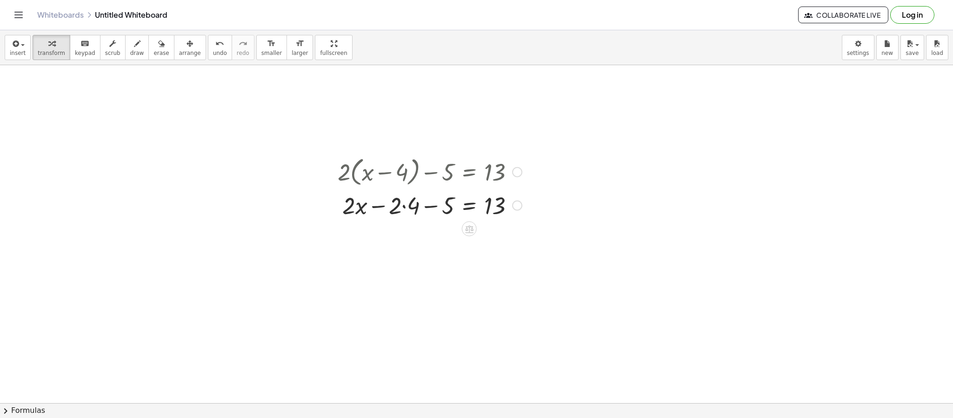
click at [400, 212] on div at bounding box center [429, 205] width 193 height 32
click at [404, 205] on div at bounding box center [429, 205] width 193 height 32
drag, startPoint x: 403, startPoint y: 240, endPoint x: 432, endPoint y: 242, distance: 29.4
click at [432, 242] on div at bounding box center [429, 236] width 193 height 32
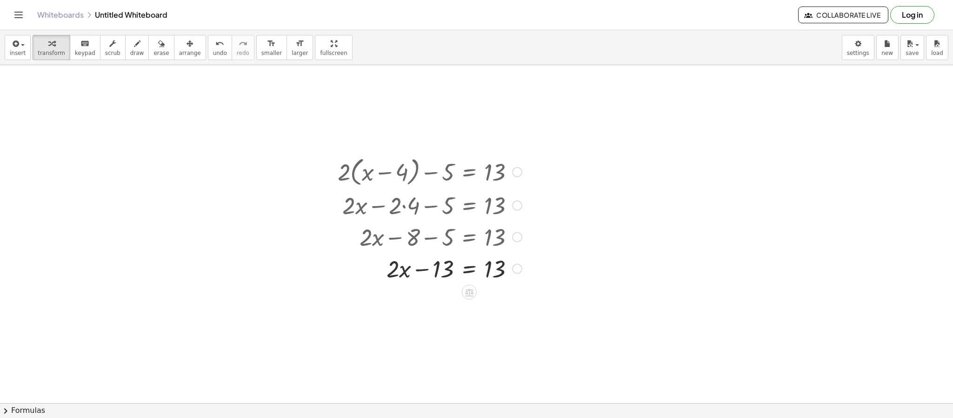
click at [472, 268] on div at bounding box center [429, 268] width 193 height 32
click at [421, 303] on div at bounding box center [451, 300] width 237 height 32
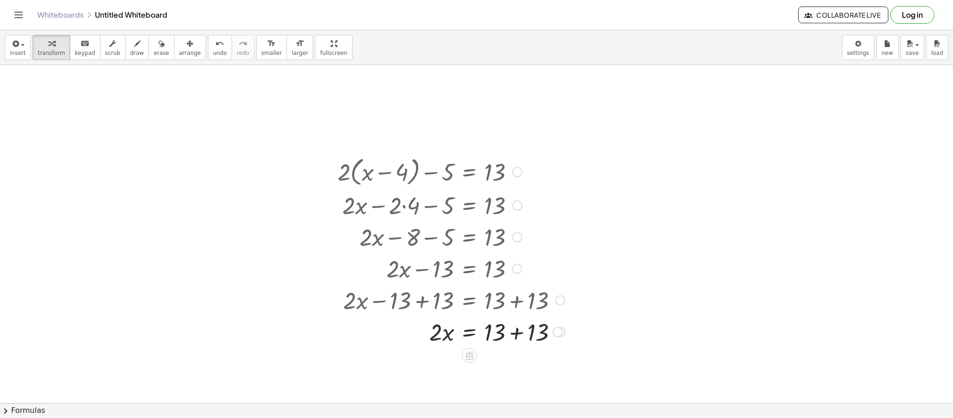
click at [517, 337] on div at bounding box center [451, 331] width 237 height 32
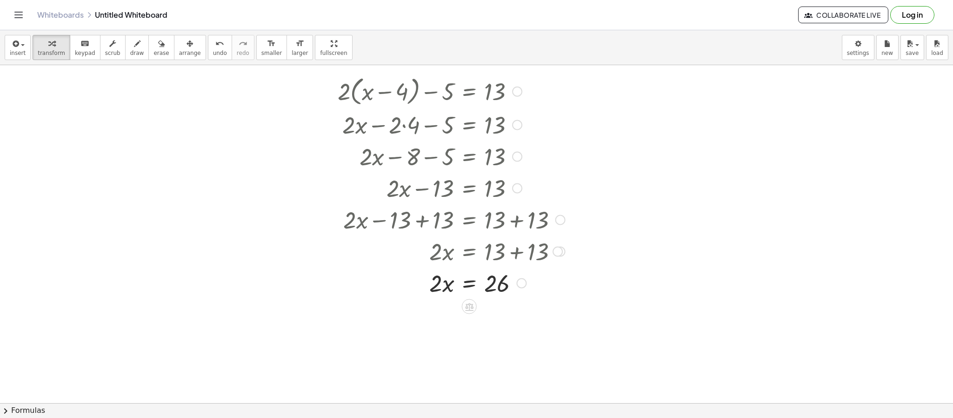
scroll to position [408, 0]
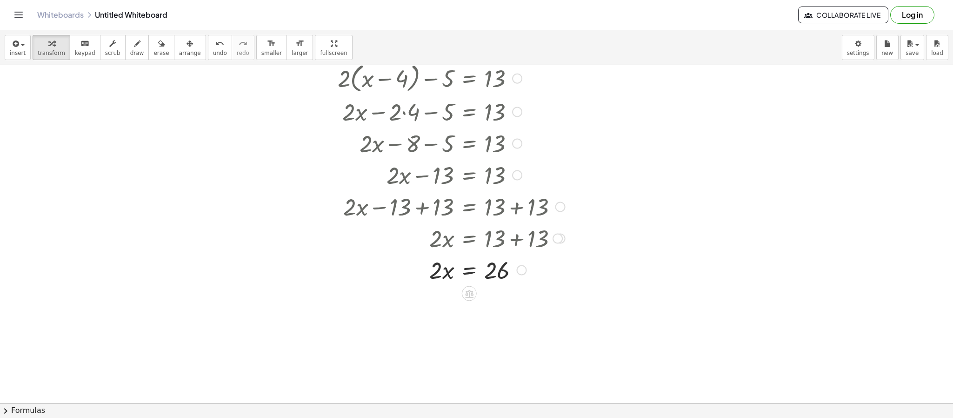
click at [467, 271] on div at bounding box center [451, 269] width 237 height 32
click at [433, 300] on div at bounding box center [451, 308] width 237 height 47
drag, startPoint x: 443, startPoint y: 306, endPoint x: 439, endPoint y: 327, distance: 21.3
click at [439, 327] on div at bounding box center [451, 308] width 237 height 47
click at [435, 299] on div at bounding box center [451, 308] width 237 height 47
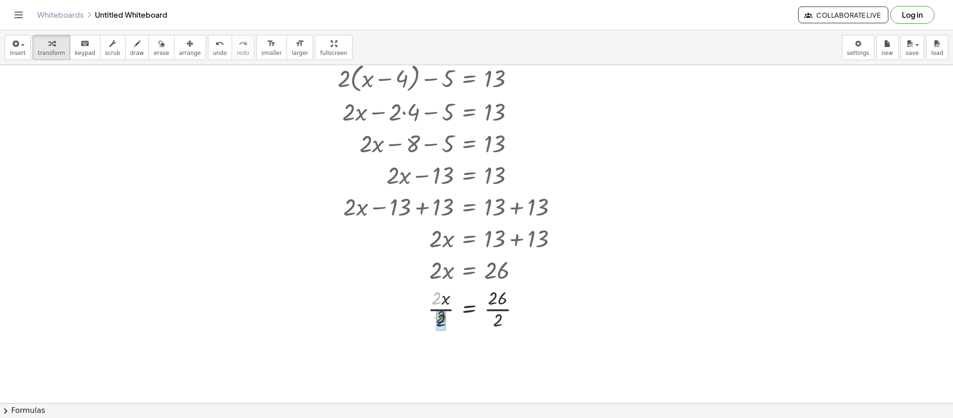
drag, startPoint x: 435, startPoint y: 299, endPoint x: 441, endPoint y: 319, distance: 20.4
click at [494, 347] on div at bounding box center [451, 355] width 237 height 47
drag, startPoint x: 491, startPoint y: 342, endPoint x: 499, endPoint y: 364, distance: 22.6
click at [499, 364] on div at bounding box center [451, 355] width 237 height 47
drag, startPoint x: 496, startPoint y: 346, endPoint x: 498, endPoint y: 358, distance: 11.4
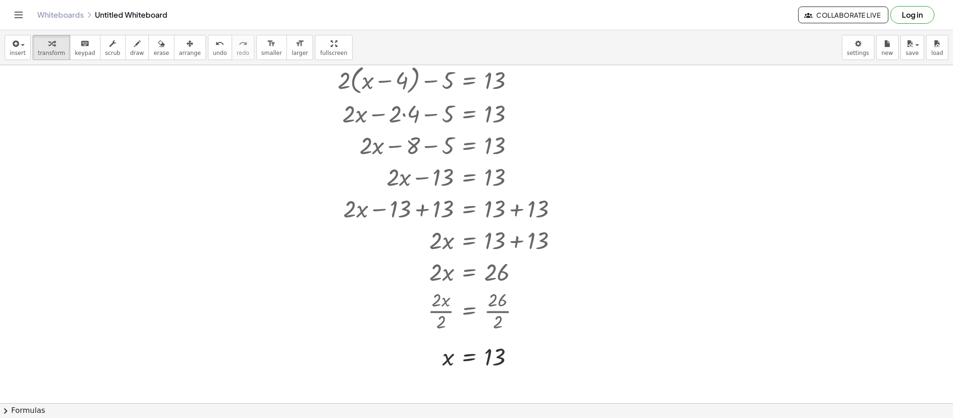
scroll to position [404, 0]
click at [213, 50] on span "undo" at bounding box center [220, 53] width 14 height 7
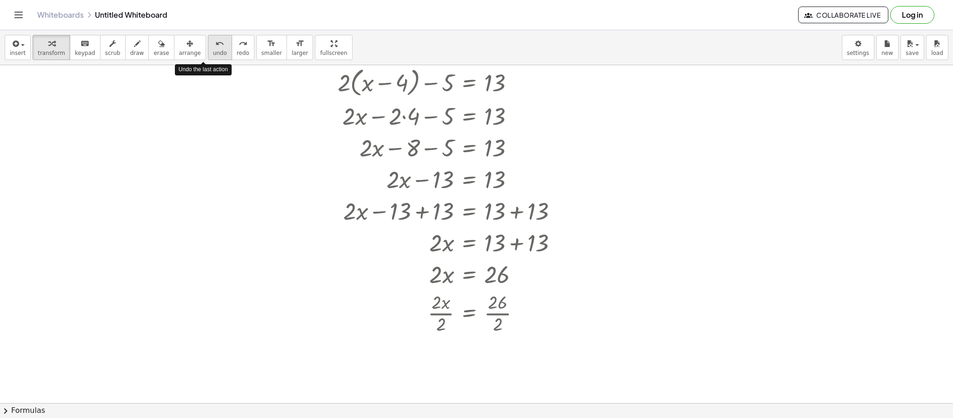
click at [213, 50] on span "undo" at bounding box center [220, 53] width 14 height 7
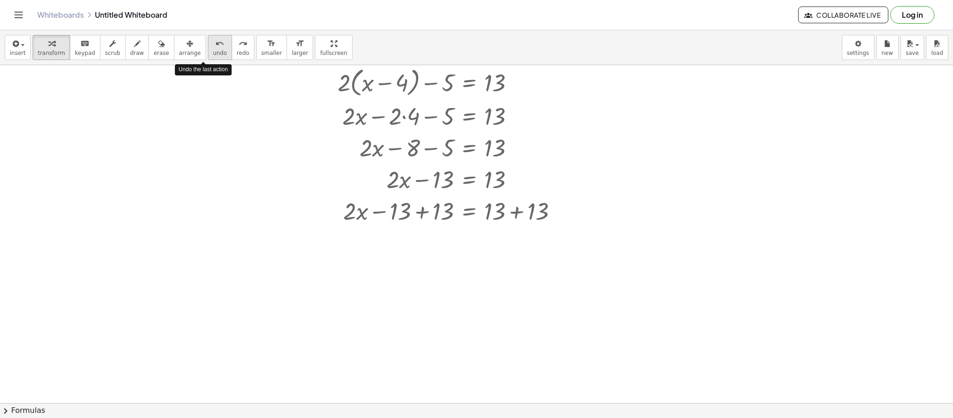
click at [213, 50] on span "undo" at bounding box center [220, 53] width 14 height 7
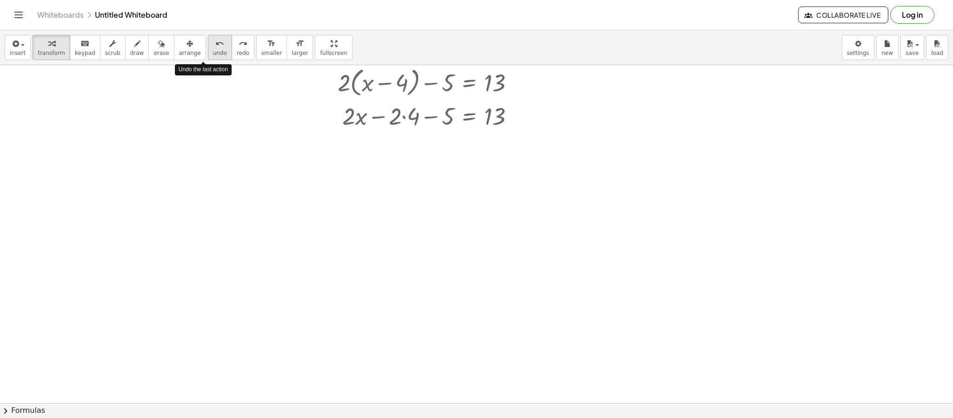
click at [213, 50] on span "undo" at bounding box center [220, 53] width 14 height 7
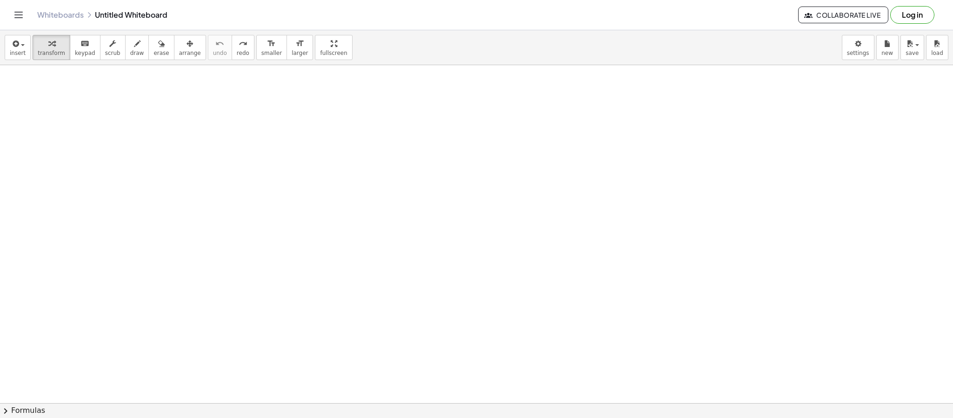
click at [545, 175] on div at bounding box center [476, 166] width 953 height 1011
drag, startPoint x: 572, startPoint y: 203, endPoint x: 600, endPoint y: 202, distance: 28.8
click at [600, 202] on div at bounding box center [647, 194] width 187 height 35
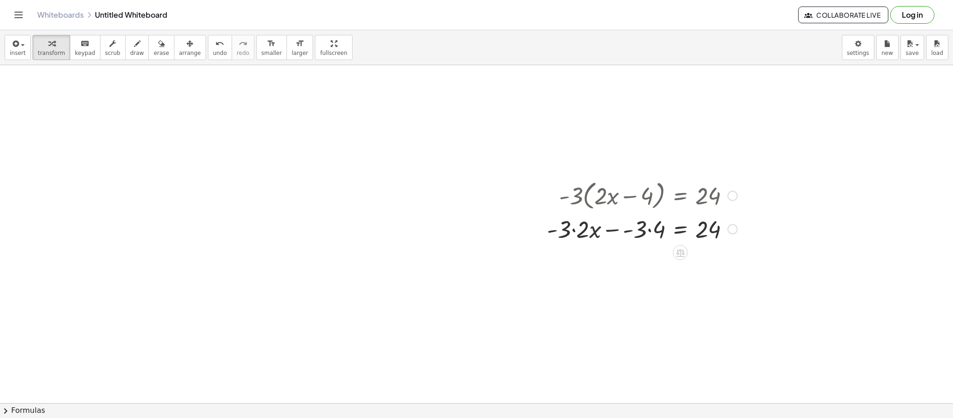
click at [568, 230] on div at bounding box center [642, 229] width 200 height 32
click at [575, 233] on div at bounding box center [642, 229] width 200 height 32
click at [649, 262] on div at bounding box center [642, 260] width 200 height 32
click at [624, 261] on div at bounding box center [642, 260] width 200 height 32
click at [625, 262] on div at bounding box center [642, 260] width 200 height 32
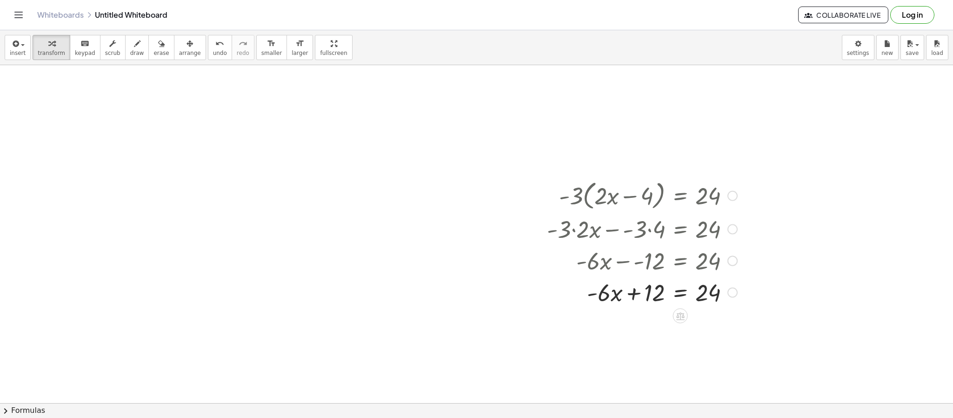
click at [681, 297] on div at bounding box center [642, 292] width 200 height 32
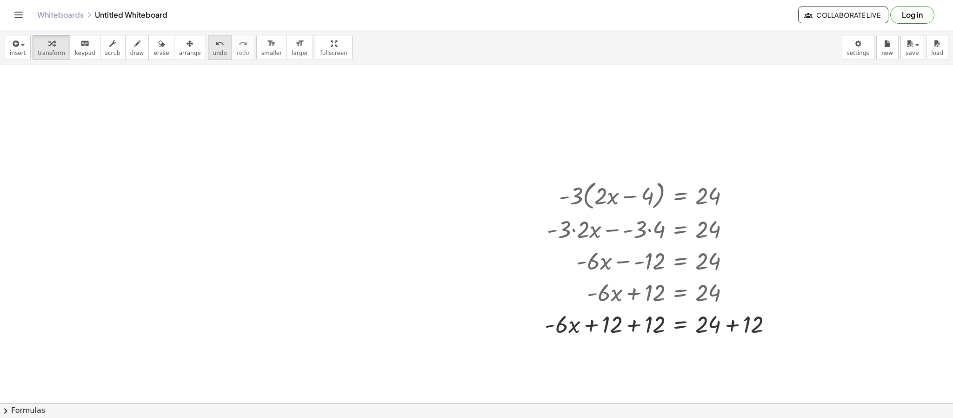
click at [213, 50] on span "undo" at bounding box center [220, 53] width 14 height 7
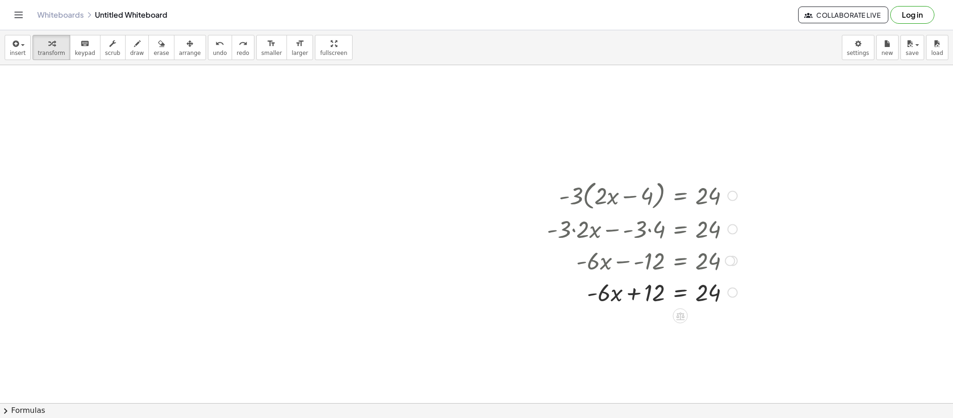
click at [632, 296] on div at bounding box center [642, 292] width 200 height 32
click at [677, 296] on div at bounding box center [642, 292] width 200 height 32
drag, startPoint x: 709, startPoint y: 324, endPoint x: 751, endPoint y: 326, distance: 41.4
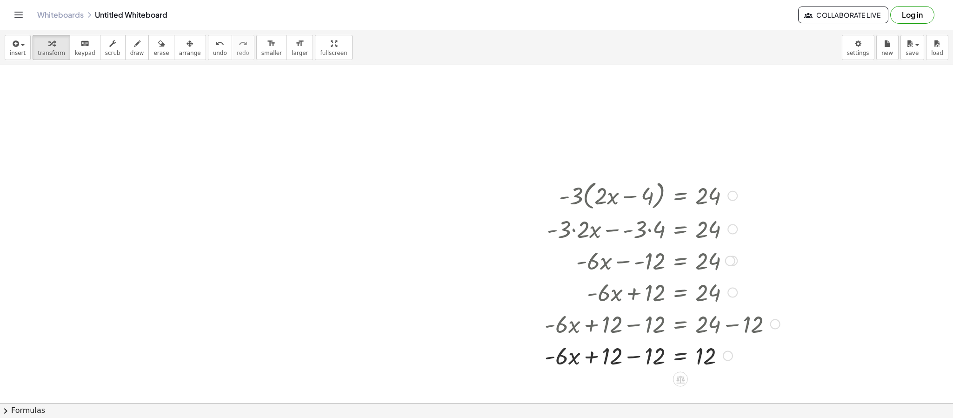
scroll to position [445, 0]
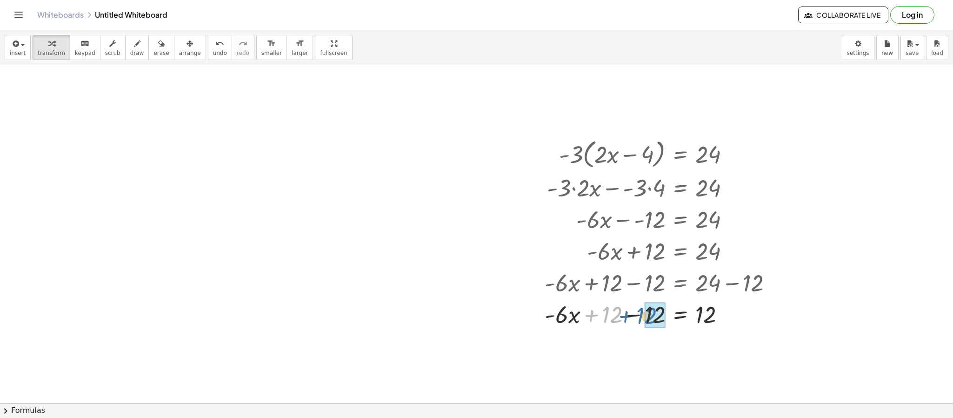
drag, startPoint x: 613, startPoint y: 319, endPoint x: 647, endPoint y: 320, distance: 34.0
click at [679, 314] on div at bounding box center [662, 314] width 245 height 32
drag, startPoint x: 648, startPoint y: 348, endPoint x: 657, endPoint y: 364, distance: 17.9
click at [657, 364] on div at bounding box center [662, 352] width 245 height 47
drag, startPoint x: 707, startPoint y: 346, endPoint x: 712, endPoint y: 372, distance: 25.5
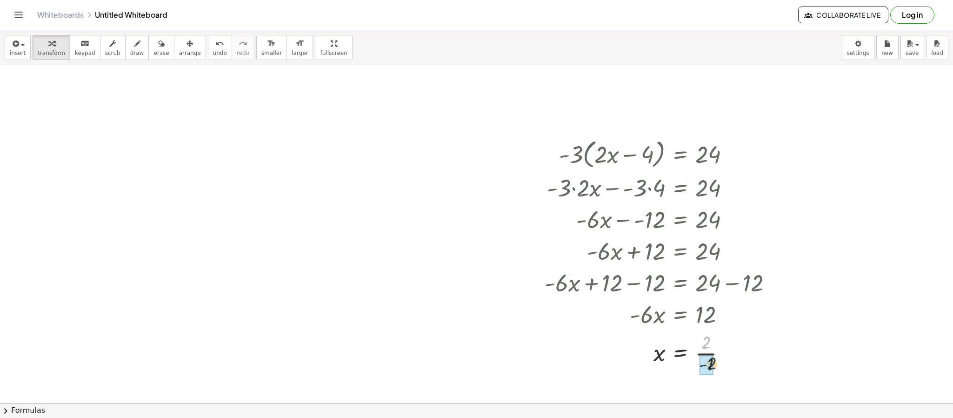
drag, startPoint x: 706, startPoint y: 346, endPoint x: 711, endPoint y: 366, distance: 20.5
click at [215, 44] on icon "undo" at bounding box center [219, 43] width 9 height 11
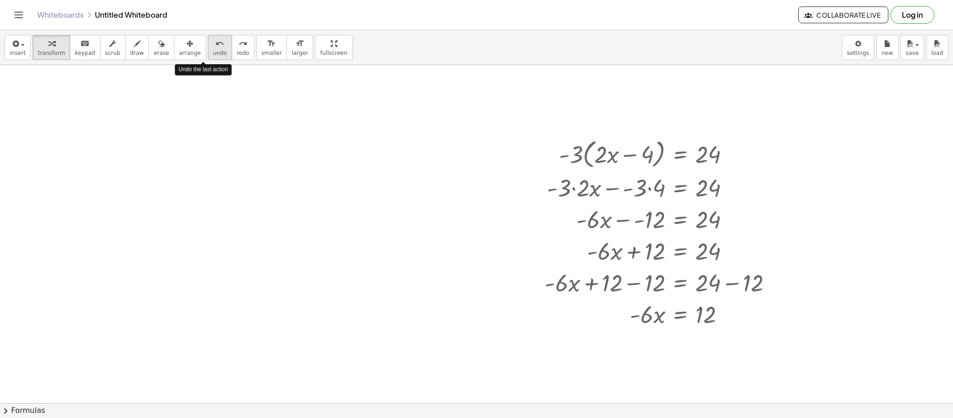
click at [215, 44] on icon "undo" at bounding box center [219, 43] width 9 height 11
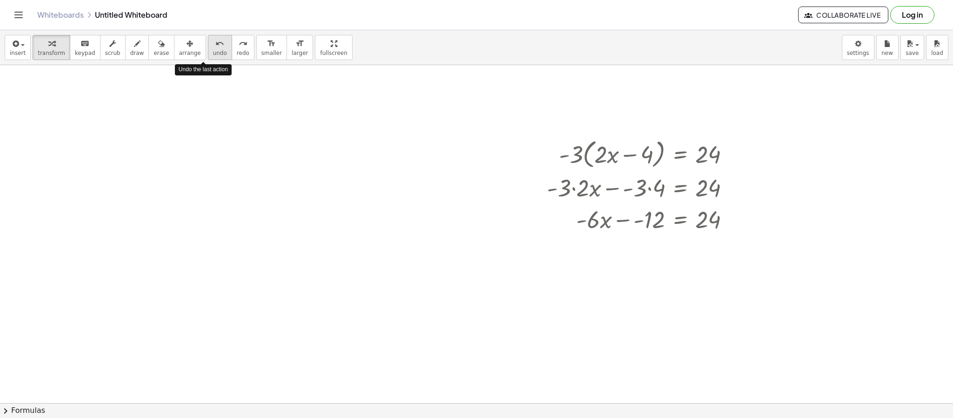
click at [215, 44] on icon "undo" at bounding box center [219, 43] width 9 height 11
click at [215, 45] on icon "undo" at bounding box center [219, 43] width 9 height 11
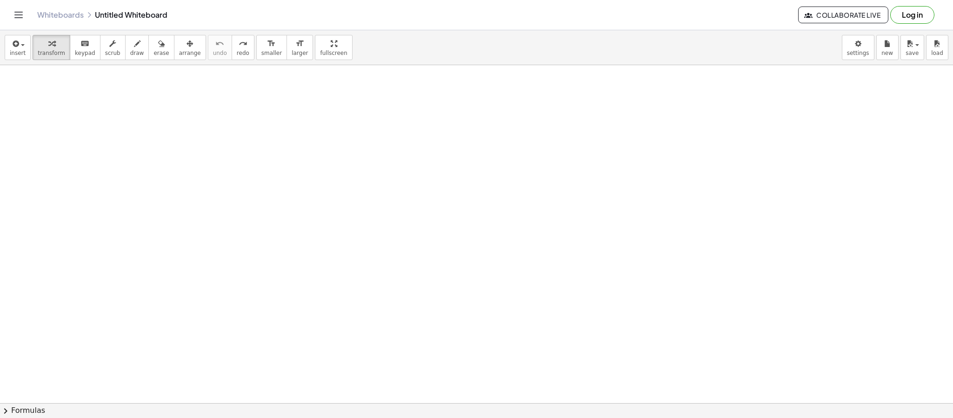
click at [405, 132] on div at bounding box center [476, 125] width 953 height 1011
drag, startPoint x: 447, startPoint y: 151, endPoint x: 525, endPoint y: 152, distance: 78.6
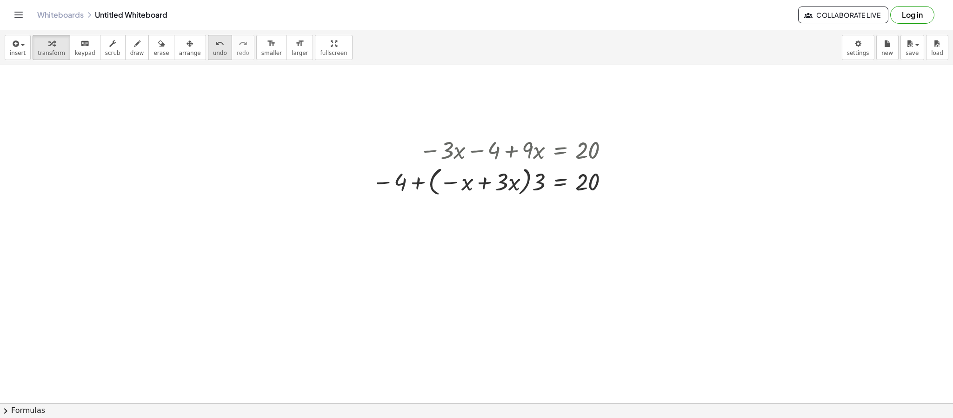
click at [208, 40] on button "undo undo" at bounding box center [220, 47] width 24 height 25
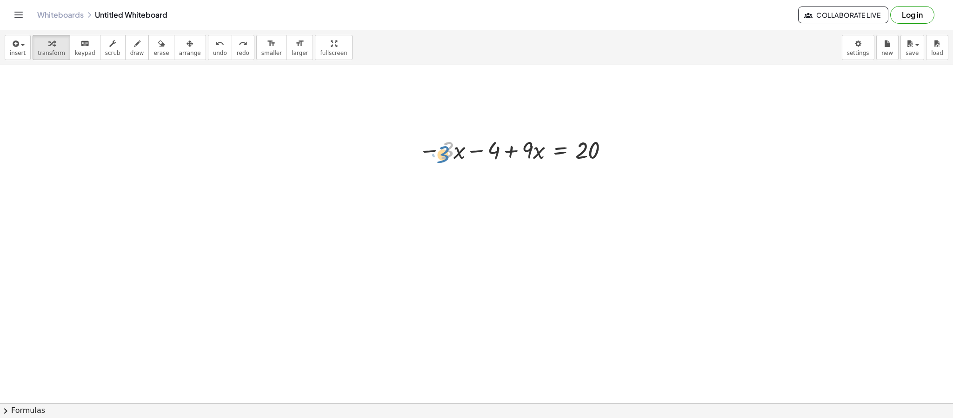
click at [444, 156] on div at bounding box center [515, 149] width 203 height 32
drag, startPoint x: 433, startPoint y: 153, endPoint x: 520, endPoint y: 151, distance: 87.4
click at [520, 151] on div at bounding box center [515, 149] width 203 height 32
drag, startPoint x: 533, startPoint y: 183, endPoint x: 467, endPoint y: 187, distance: 66.2
click at [467, 187] on div at bounding box center [515, 181] width 203 height 32
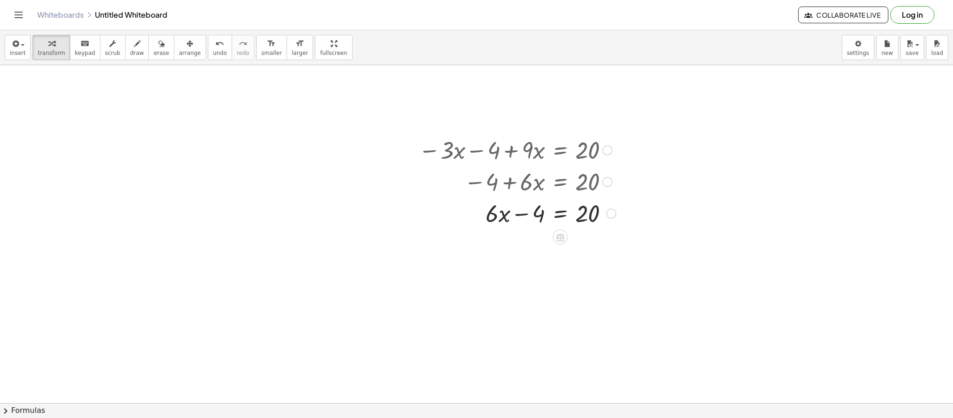
click at [564, 219] on div at bounding box center [517, 213] width 206 height 32
drag, startPoint x: 587, startPoint y: 245, endPoint x: 623, endPoint y: 243, distance: 35.9
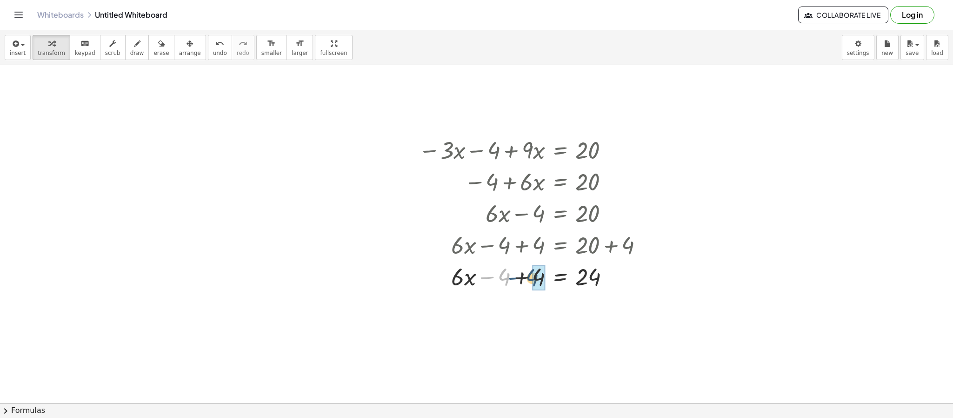
drag, startPoint x: 493, startPoint y: 279, endPoint x: 521, endPoint y: 280, distance: 28.4
click at [521, 280] on div at bounding box center [534, 276] width 241 height 32
click at [535, 284] on div at bounding box center [534, 276] width 241 height 32
click at [562, 279] on div at bounding box center [534, 276] width 241 height 32
drag, startPoint x: 522, startPoint y: 306, endPoint x: 529, endPoint y: 331, distance: 25.5
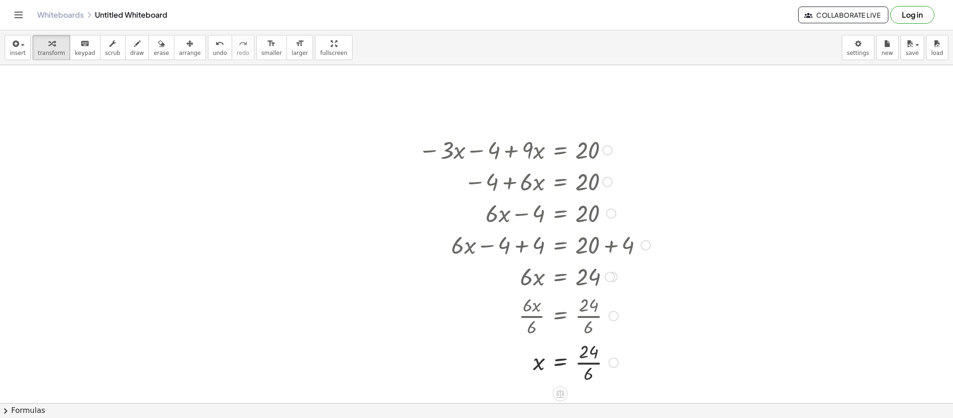
drag, startPoint x: 586, startPoint y: 309, endPoint x: 585, endPoint y: 343, distance: 34.0
click at [560, 150] on div "− · 3 · x − 4 + · 9 · x = 20 − 4 + · 6 · x = 20 + · 6 · x − 4 = 20 + · 6 · x − …" at bounding box center [560, 150] width 0 height 0
drag, startPoint x: 589, startPoint y: 351, endPoint x: 589, endPoint y: 373, distance: 21.9
